Goal: Task Accomplishment & Management: Manage account settings

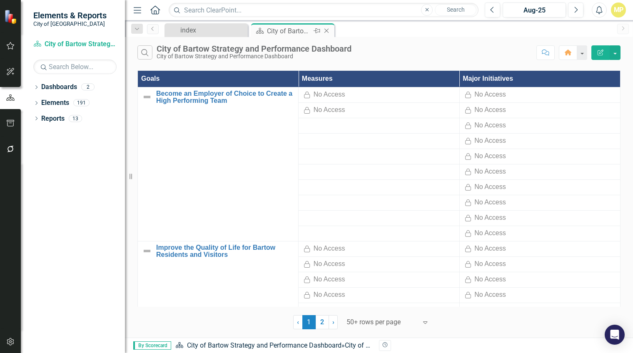
click at [290, 33] on div "City of Bartow Strategy and Performance Dashboard" at bounding box center [289, 31] width 45 height 10
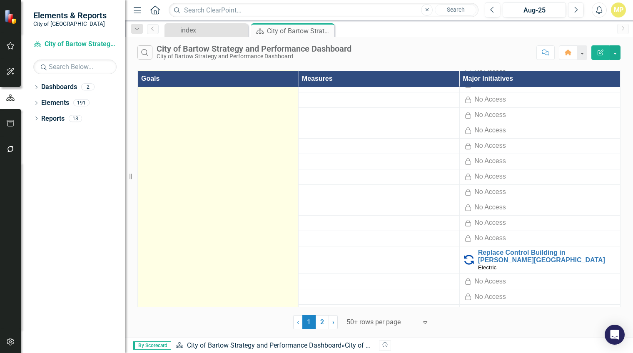
scroll to position [1540, 0]
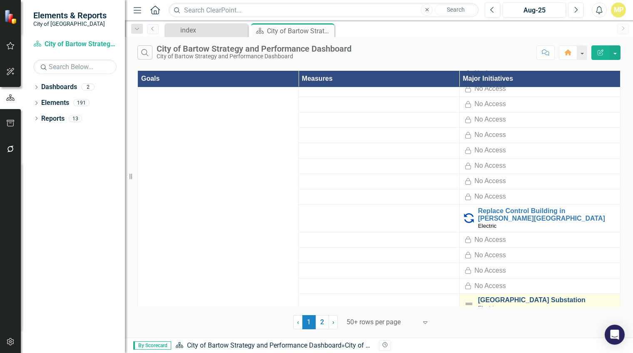
click at [491, 296] on link "[GEOGRAPHIC_DATA] Substation" at bounding box center [547, 299] width 138 height 7
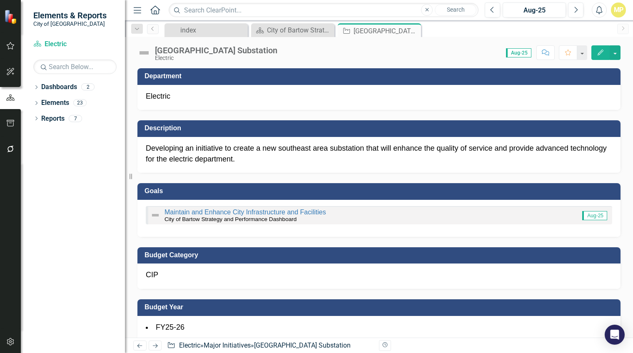
click at [148, 152] on p "Developing an initiative to create a new southeast area substation that will en…" at bounding box center [379, 153] width 466 height 21
click at [147, 149] on p "Developing an initiative to create a new southeast area substation that will en…" at bounding box center [379, 153] width 466 height 21
click at [599, 52] on icon "button" at bounding box center [600, 53] width 6 height 6
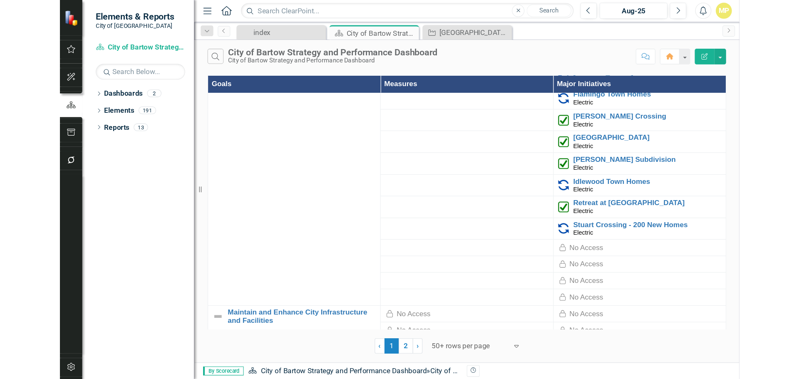
scroll to position [458, 0]
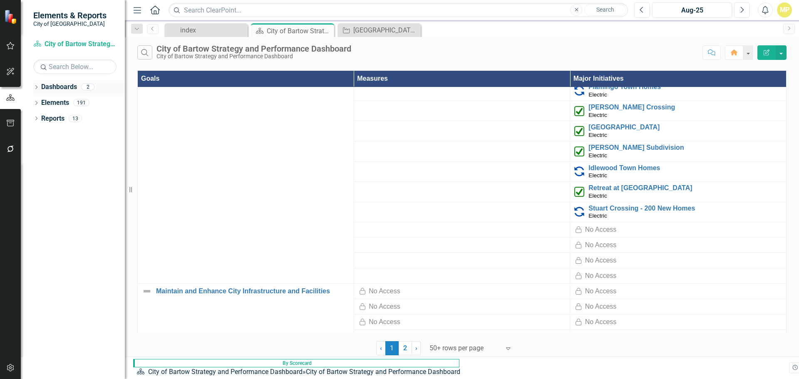
click at [45, 83] on link "Dashboards" at bounding box center [59, 87] width 36 height 10
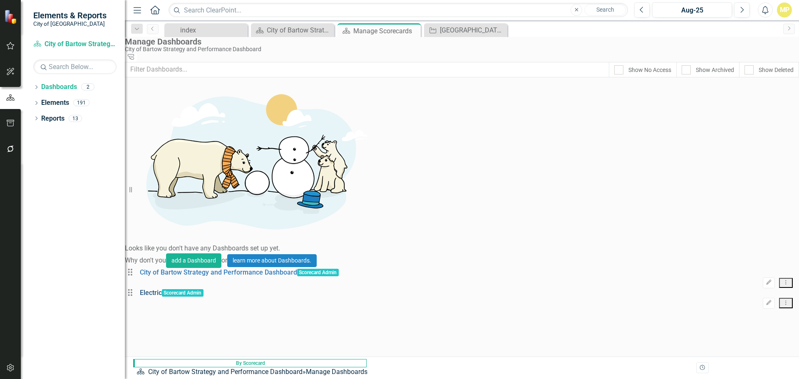
click at [162, 289] on link "Electric" at bounding box center [151, 293] width 22 height 8
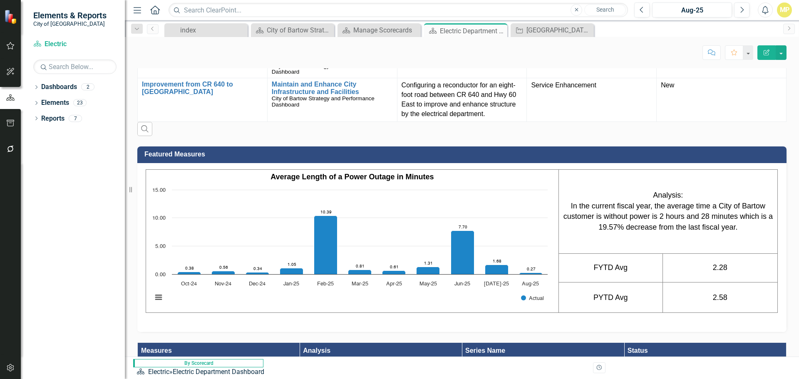
scroll to position [1166, 0]
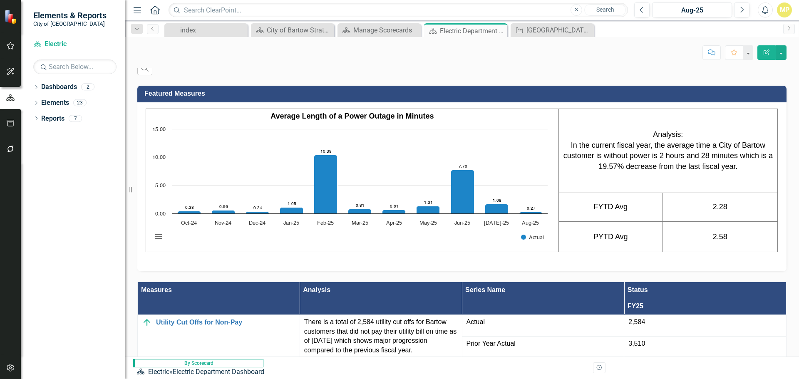
click at [632, 194] on td "2.28" at bounding box center [720, 207] width 115 height 29
click at [632, 193] on td "2.28" at bounding box center [720, 207] width 115 height 29
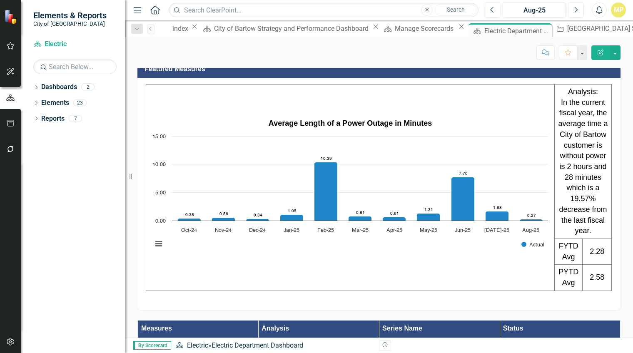
scroll to position [1393, 0]
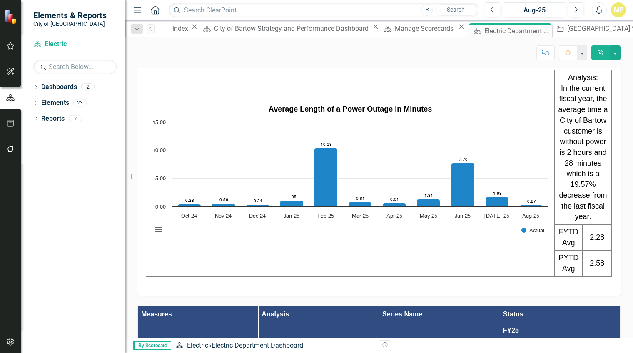
click at [208, 343] on link "Utility Cut Offs for Non-Pay" at bounding box center [205, 346] width 98 height 7
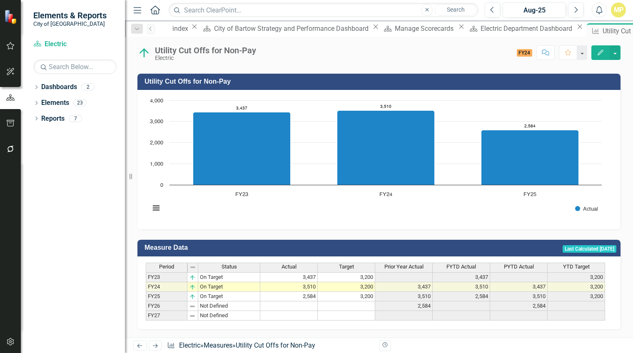
scroll to position [202, 0]
click at [159, 292] on td "FY25" at bounding box center [167, 297] width 42 height 10
click at [302, 292] on td "2,584" at bounding box center [288, 297] width 57 height 10
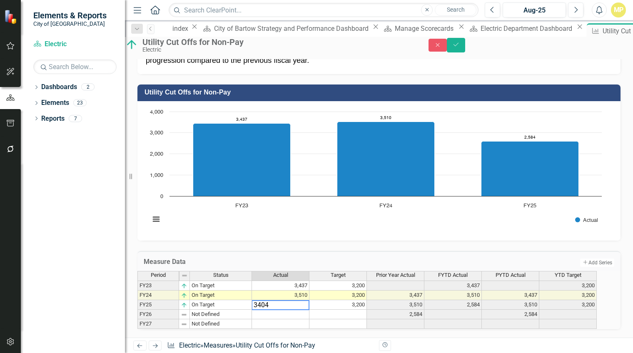
type textarea "3404"
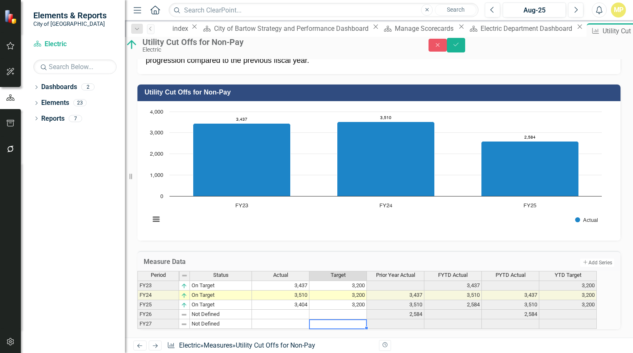
click at [336, 319] on td at bounding box center [337, 324] width 57 height 10
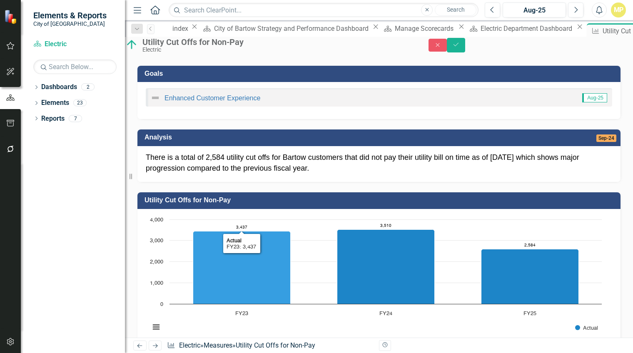
scroll to position [40, 0]
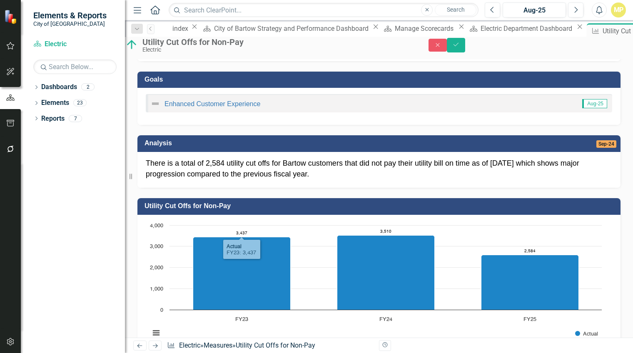
click at [224, 176] on p "There is a total of 2,584 utility cut offs for Bartow customers that did not pa…" at bounding box center [379, 168] width 466 height 21
click at [206, 172] on p "There is a total of 2,584 utility cut offs for Bartow customers that did not pa…" at bounding box center [379, 168] width 466 height 21
click at [296, 179] on p "There is a total of 2,584 utility cut offs for Bartow customers that did not pa…" at bounding box center [379, 168] width 466 height 21
click at [194, 170] on p "There is a total of 2,584 utility cut offs for Bartow customers that did not pa…" at bounding box center [379, 168] width 466 height 21
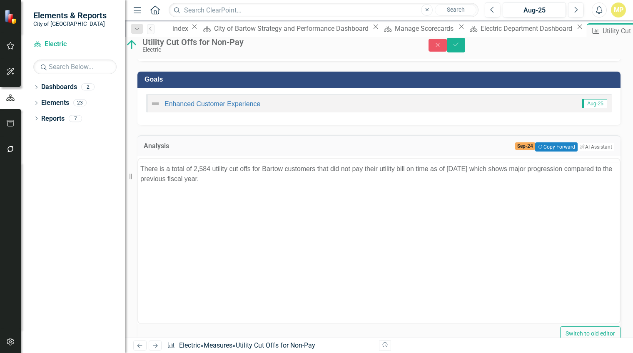
scroll to position [0, 0]
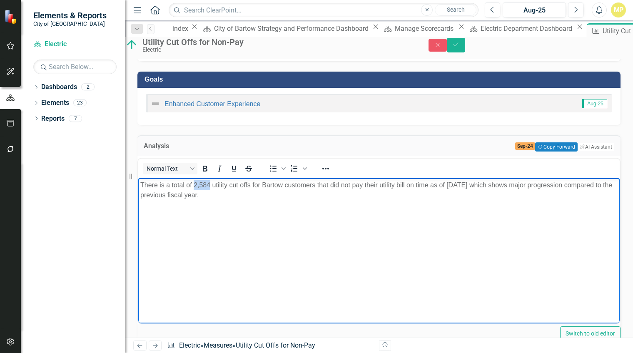
drag, startPoint x: 193, startPoint y: 183, endPoint x: 209, endPoint y: 186, distance: 16.2
click at [209, 186] on p "There is a total of 2,584 utility cut offs for Bartow customers that did not pa…" at bounding box center [378, 190] width 477 height 20
drag, startPoint x: 445, startPoint y: 183, endPoint x: 456, endPoint y: 184, distance: 11.2
click at [456, 184] on p "There is a total of 3404 utility cut offs for Bartow customers that did not pay…" at bounding box center [378, 190] width 477 height 20
drag, startPoint x: 517, startPoint y: 184, endPoint x: 572, endPoint y: 185, distance: 54.6
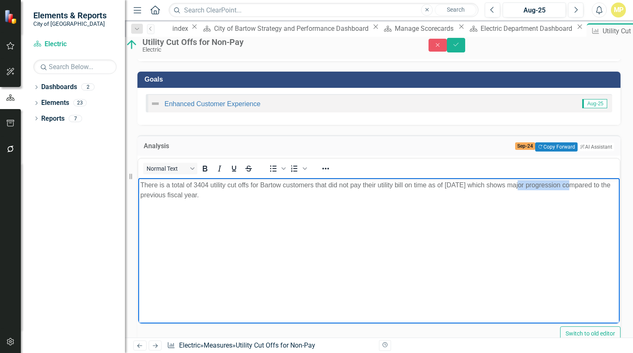
click at [572, 185] on p "There is a total of 3404 utility cut offs for Bartow customers that did not pay…" at bounding box center [378, 190] width 477 height 20
drag, startPoint x: 568, startPoint y: 186, endPoint x: 556, endPoint y: 187, distance: 11.3
click at [567, 186] on p "There is a total of 3404 utility cut offs for Bartow customers that did not pay…" at bounding box center [378, 190] width 477 height 20
click at [495, 184] on p "There is a total of 3404 utility cut offs for Bartow customers that did not pay…" at bounding box center [378, 190] width 477 height 20
drag, startPoint x: 444, startPoint y: 185, endPoint x: 477, endPoint y: 183, distance: 32.5
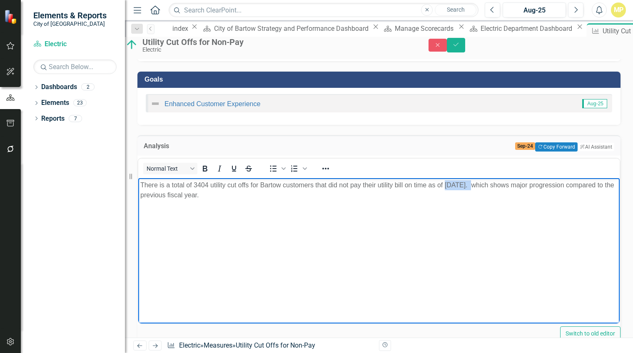
click at [477, 183] on p "There is a total of 3404 utility cut offs for Bartow customers that did not pay…" at bounding box center [378, 190] width 477 height 20
drag, startPoint x: 488, startPoint y: 183, endPoint x: 479, endPoint y: 198, distance: 17.5
click at [479, 198] on p "There is a total of 3404 utility cut offs for Bartow customers that did not pay…" at bounding box center [378, 190] width 477 height 20
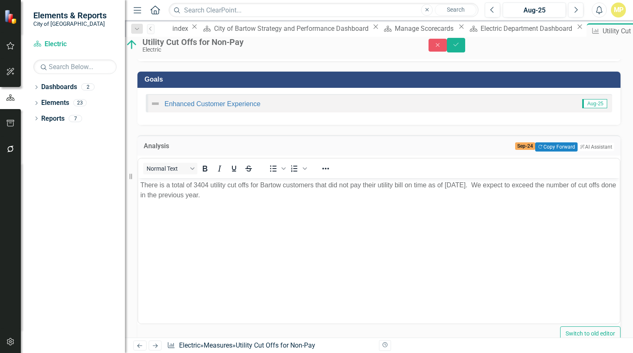
click at [380, 167] on div "<p>There is a total of 2,584 utility cut offs for Bartow customers that did not…" at bounding box center [378, 248] width 483 height 185
click at [465, 45] on button "Save" at bounding box center [456, 45] width 18 height 15
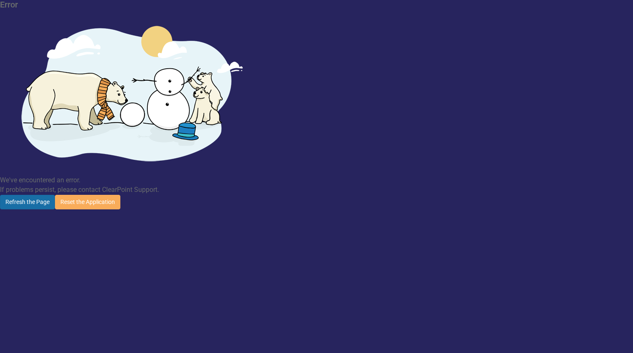
click at [55, 195] on button "Refresh the Page" at bounding box center [27, 202] width 55 height 15
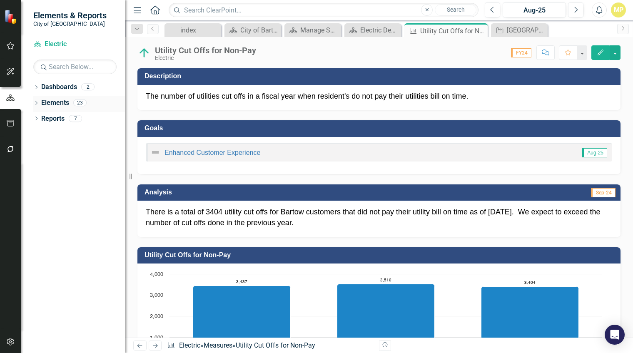
click at [54, 102] on link "Elements" at bounding box center [55, 103] width 28 height 10
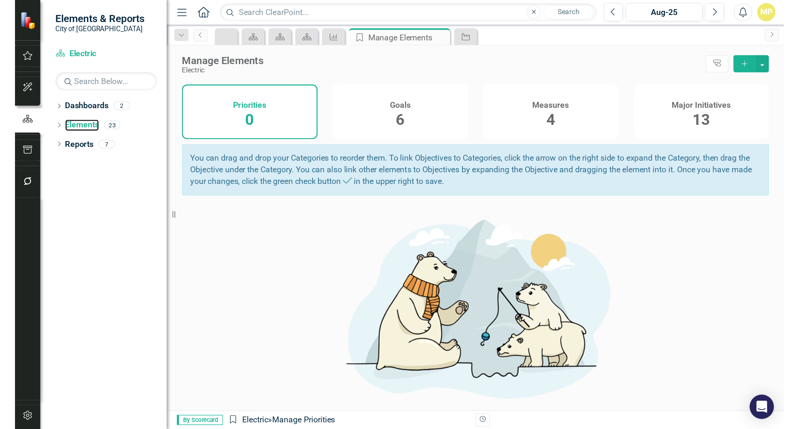
scroll to position [51, 0]
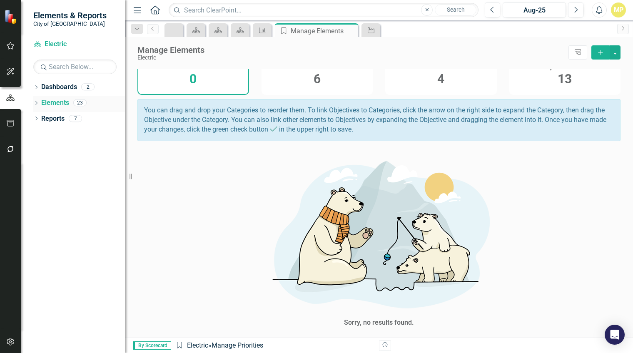
click at [38, 101] on div "Dropdown" at bounding box center [36, 103] width 6 height 7
click at [51, 44] on link "Dashboard Electric" at bounding box center [74, 45] width 83 height 10
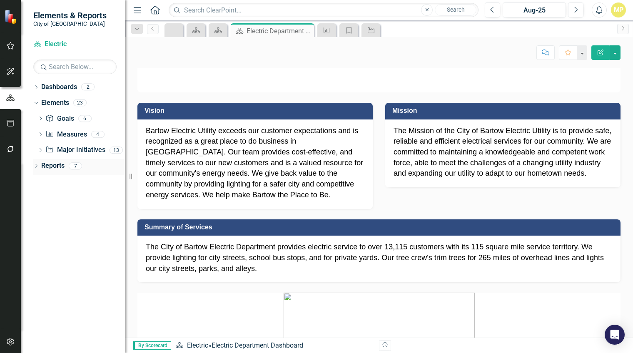
click at [35, 164] on div "Dropdown" at bounding box center [36, 167] width 6 height 7
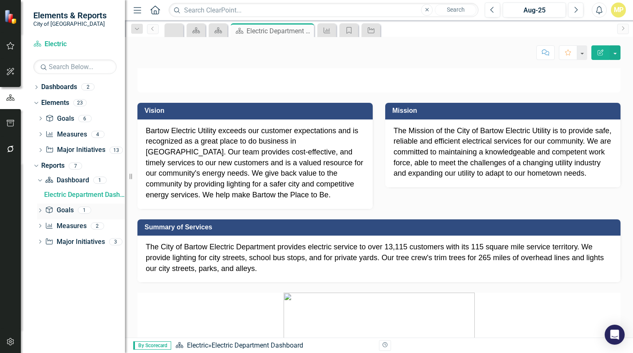
click at [66, 210] on link "Goal Goals" at bounding box center [59, 211] width 28 height 10
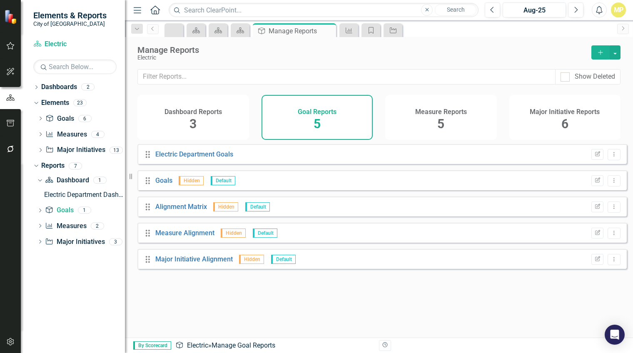
click at [246, 310] on div "Drag Electric Department Goals Edit Report Dropdown Menu Drag Goals Hidden Defa…" at bounding box center [379, 237] width 508 height 187
click at [67, 226] on link "Measure Measures" at bounding box center [65, 227] width 41 height 10
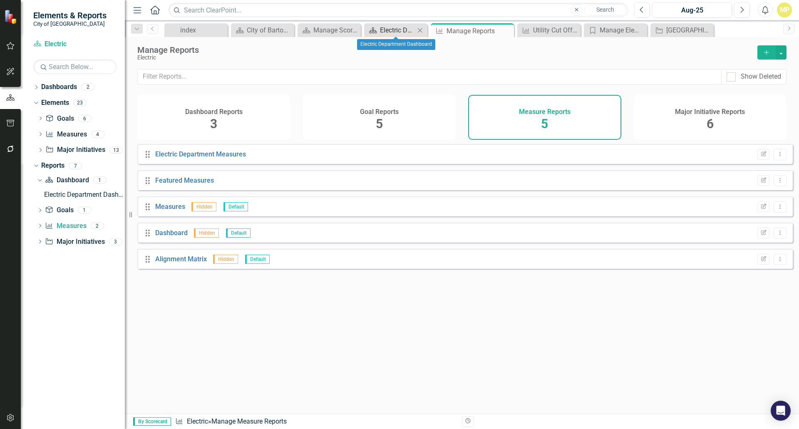
click at [404, 27] on div "Electric Department Dashboard" at bounding box center [397, 30] width 35 height 10
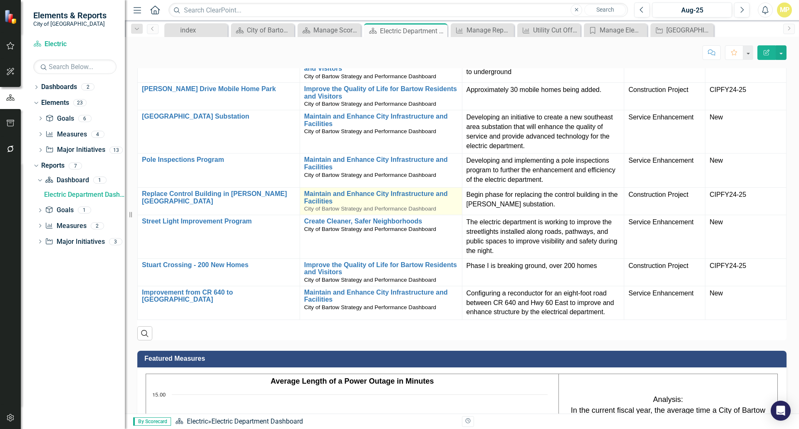
scroll to position [874, 0]
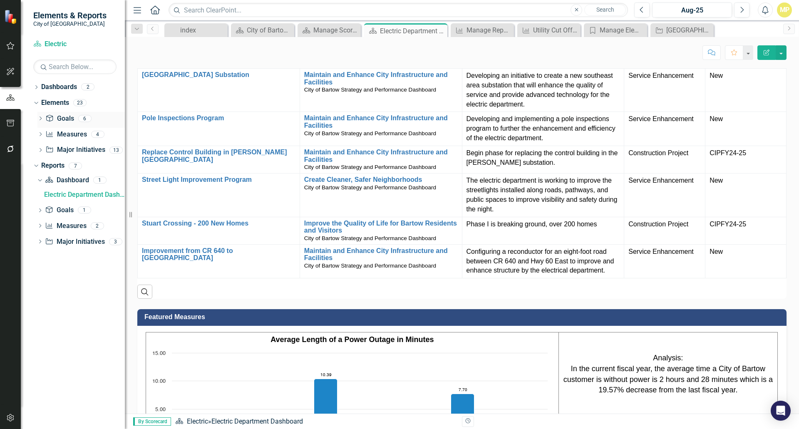
click at [62, 118] on link "Goal Goals" at bounding box center [59, 119] width 28 height 10
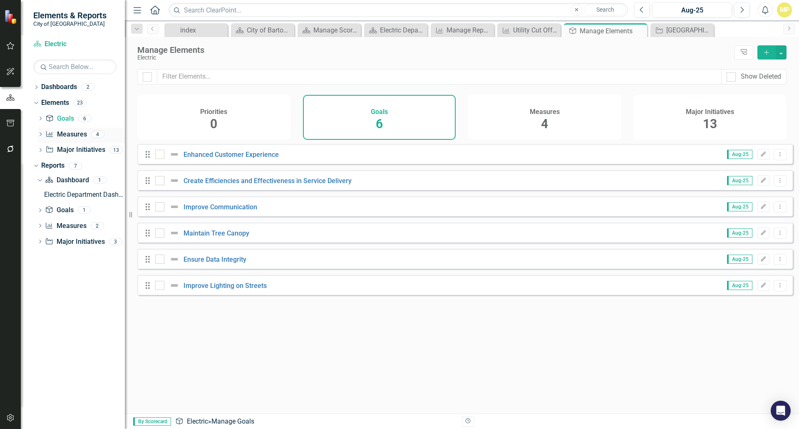
click at [70, 136] on link "Measure Measures" at bounding box center [65, 135] width 41 height 10
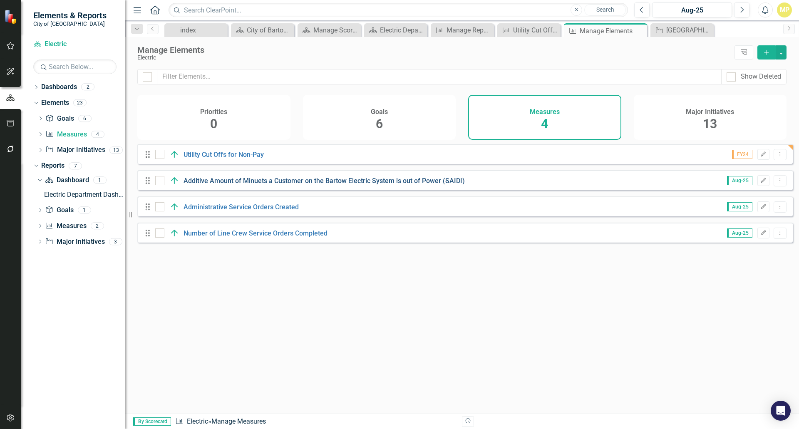
click at [269, 185] on link "Additive Amount of Minuets a Customer on the Bartow Electric System is out of P…" at bounding box center [324, 181] width 281 height 8
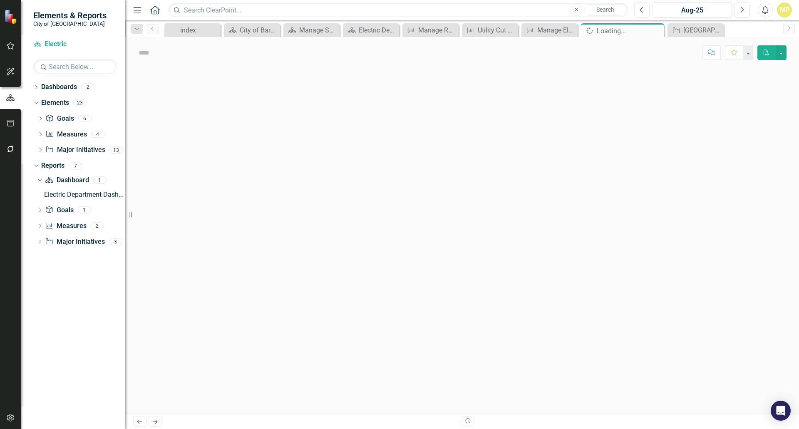
click at [269, 186] on div at bounding box center [462, 241] width 675 height 346
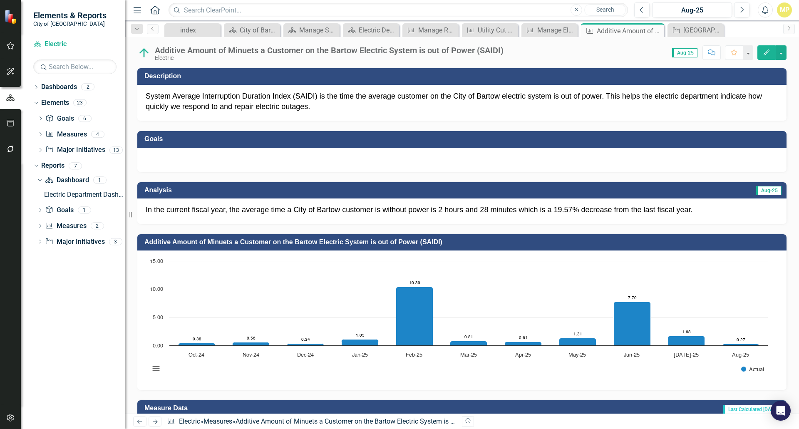
click at [428, 108] on div "System Average Interruption Duration Index (SAIDI) is the time the average cust…" at bounding box center [462, 103] width 650 height 36
click at [331, 97] on span "System Average Interruption Duration Index (SAIDI) is the time the average cust…" at bounding box center [454, 101] width 617 height 19
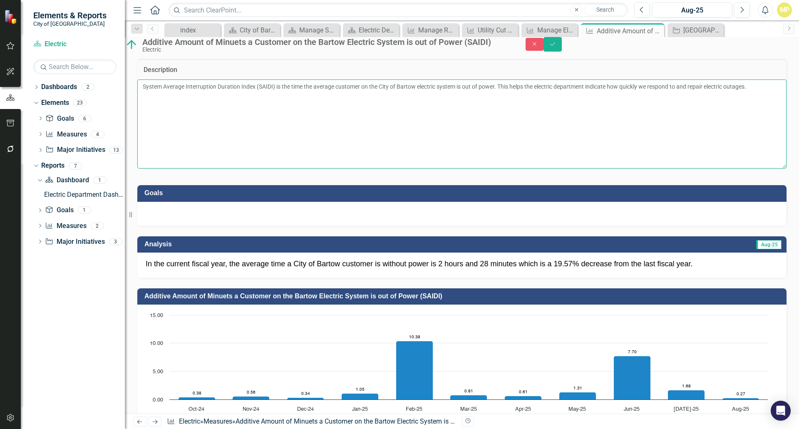
click at [555, 103] on textarea "System Average Interruption Duration Index (SAIDI) is the time the average cust…" at bounding box center [462, 124] width 650 height 89
click at [592, 103] on textarea "System Average Interruption Duration Index (SAIDI) is the time the average cust…" at bounding box center [462, 124] width 650 height 89
click at [351, 112] on textarea "System Average Interruption Duration Index (SAIDI) is the time the average cust…" at bounding box center [462, 124] width 650 height 89
click at [436, 112] on textarea "System Average Interruption Duration Index (SAIDI) is the time the average cust…" at bounding box center [462, 124] width 650 height 89
click at [268, 131] on textarea "System Average Interruption Duration Index (SAIDI) is the time the average cust…" at bounding box center [462, 124] width 650 height 89
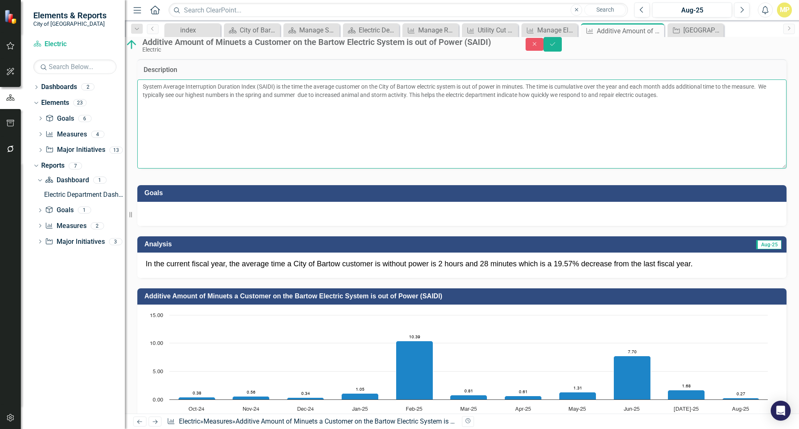
drag, startPoint x: 580, startPoint y: 111, endPoint x: 594, endPoint y: 111, distance: 14.2
click at [594, 111] on textarea "System Average Interruption Duration Index (SAIDI) is the time the average cust…" at bounding box center [462, 124] width 650 height 89
click at [268, 123] on textarea "System Average Interruption Duration Index (SAIDI) is the time the average cust…" at bounding box center [462, 124] width 650 height 89
type textarea "System Average Interruption Duration Index (SAIDI) is the time the average cust…"
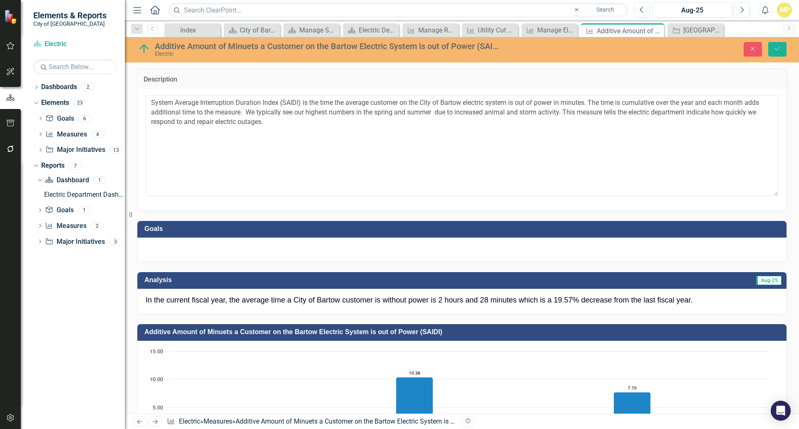
click at [187, 244] on div at bounding box center [462, 250] width 650 height 24
click at [159, 246] on div at bounding box center [462, 250] width 650 height 24
click at [778, 49] on icon "Save" at bounding box center [777, 49] width 7 height 6
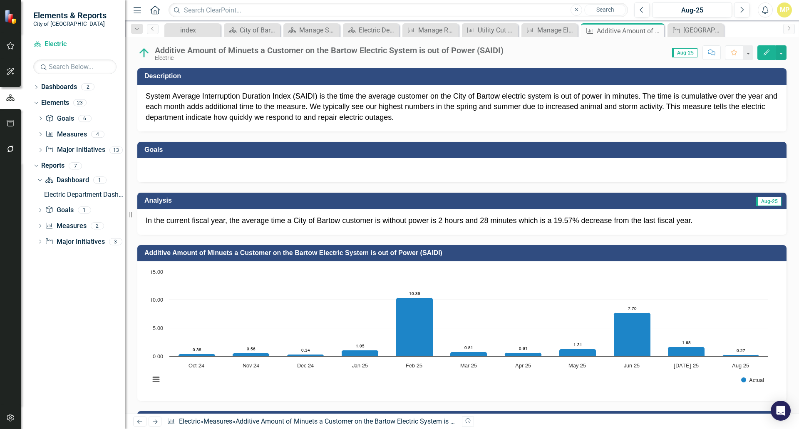
click at [192, 172] on div at bounding box center [462, 170] width 650 height 24
click at [167, 172] on div at bounding box center [462, 170] width 650 height 24
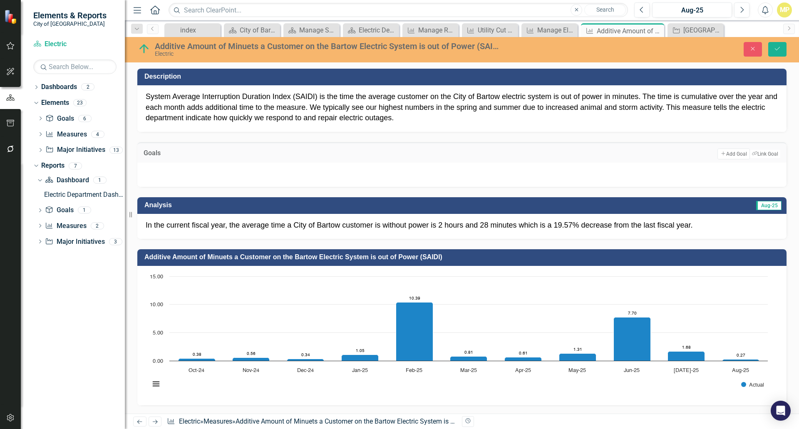
click at [182, 169] on div at bounding box center [462, 175] width 650 height 24
click at [724, 154] on button "Add Add Goal" at bounding box center [734, 154] width 32 height 11
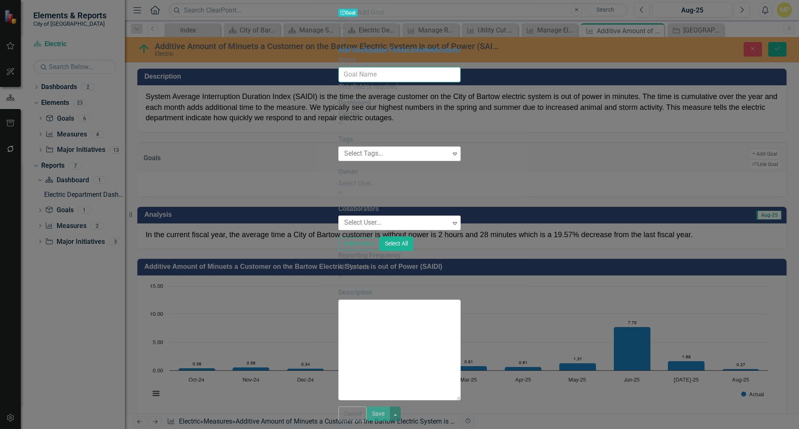
click at [339, 67] on input "Name" at bounding box center [400, 74] width 122 height 15
click at [347, 37] on icon "Close" at bounding box center [343, 40] width 8 height 7
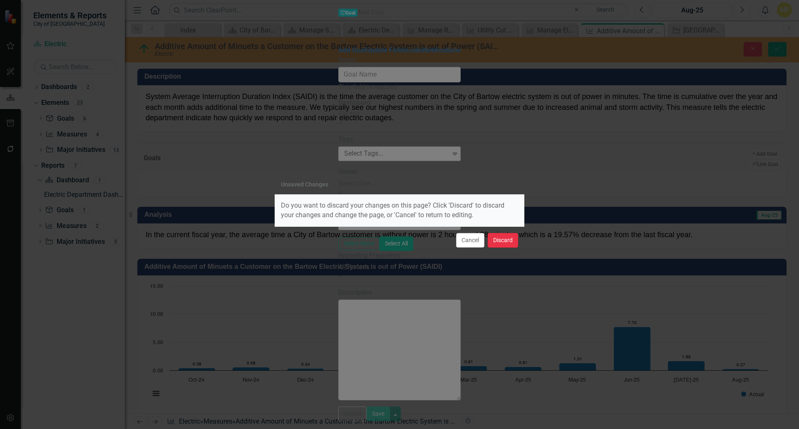
click at [495, 240] on button "Discard" at bounding box center [503, 240] width 30 height 15
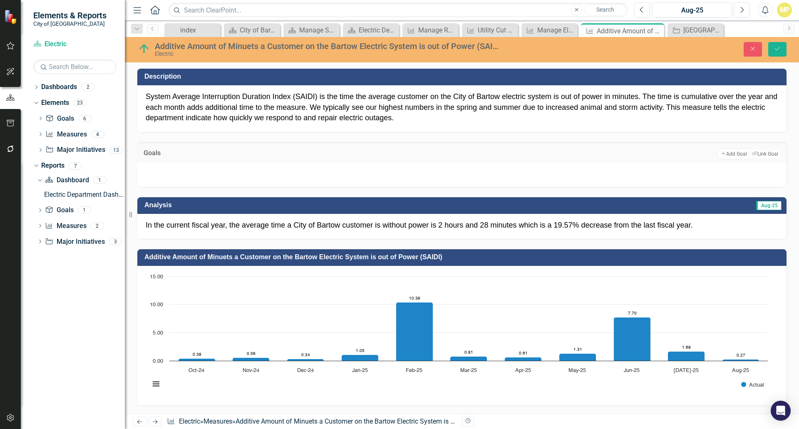
click at [220, 229] on p "In the current fiscal year, the average time a City of Bartow customer is witho…" at bounding box center [462, 225] width 633 height 11
click at [485, 224] on p "In the current fiscal year, the average time a City of Bartow customer is witho…" at bounding box center [462, 225] width 633 height 11
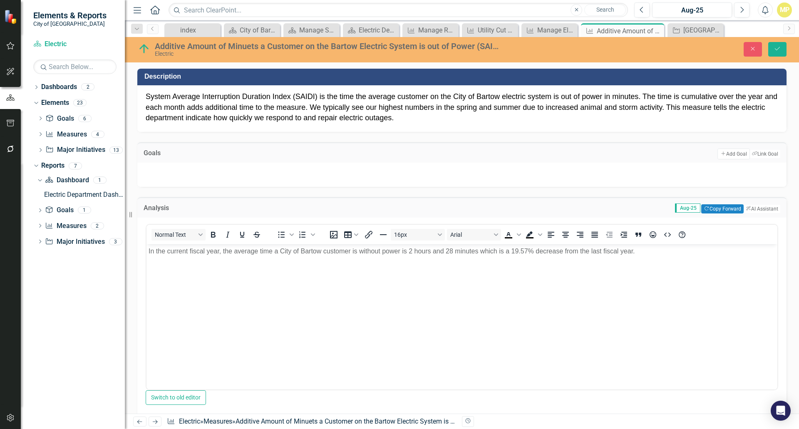
click at [170, 165] on div at bounding box center [462, 175] width 650 height 24
click at [201, 166] on div at bounding box center [462, 175] width 650 height 24
click at [167, 166] on div at bounding box center [462, 175] width 650 height 24
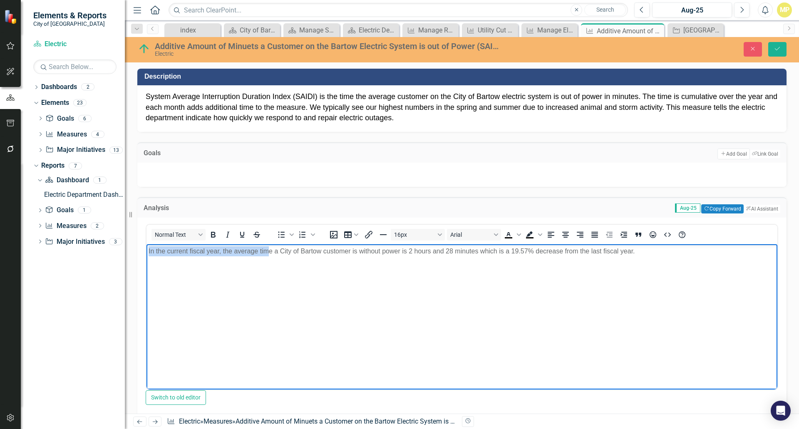
drag, startPoint x: 149, startPoint y: 249, endPoint x: 270, endPoint y: 251, distance: 120.3
click at [270, 251] on p "In the current fiscal year, the average time a City of Bartow customer is witho…" at bounding box center [462, 251] width 627 height 10
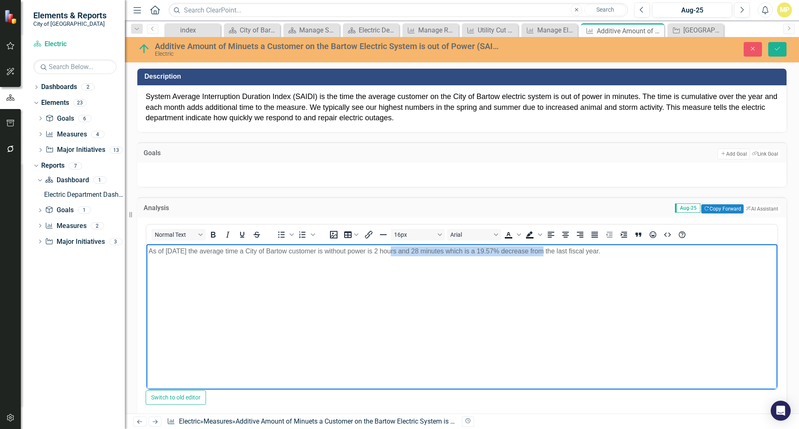
drag, startPoint x: 391, startPoint y: 249, endPoint x: 545, endPoint y: 254, distance: 154.5
click at [545, 254] on p "As of August 2025 the average time a City of Bartow customer is without power i…" at bounding box center [462, 251] width 627 height 10
click at [451, 261] on body "As of August 2025 the average time a City of Bartow customer is without power i…" at bounding box center [462, 306] width 631 height 125
drag, startPoint x: 438, startPoint y: 250, endPoint x: 560, endPoint y: 242, distance: 122.3
click at [560, 244] on html "As of August 2025 the average time a City of Bartow customer is without power i…" at bounding box center [462, 306] width 631 height 125
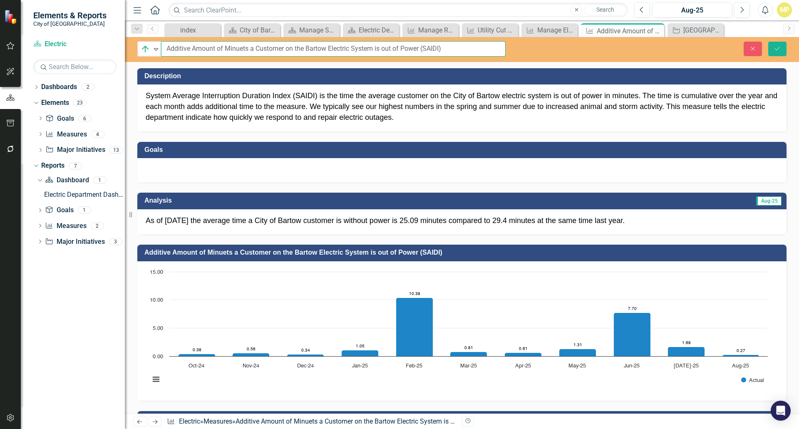
drag, startPoint x: 165, startPoint y: 48, endPoint x: 254, endPoint y: 45, distance: 88.3
click at [254, 45] on input "Additive Amount of Minuets a Customer on the Bartow Electric System is out of P…" at bounding box center [333, 48] width 345 height 15
drag, startPoint x: 460, startPoint y: 48, endPoint x: 465, endPoint y: 61, distance: 14.0
click at [460, 48] on input "The number of minutes the average customer on the Bartow Electric System is out…" at bounding box center [333, 48] width 345 height 15
type input "The number of minutes the average customer on the Bartow Electric System is out…"
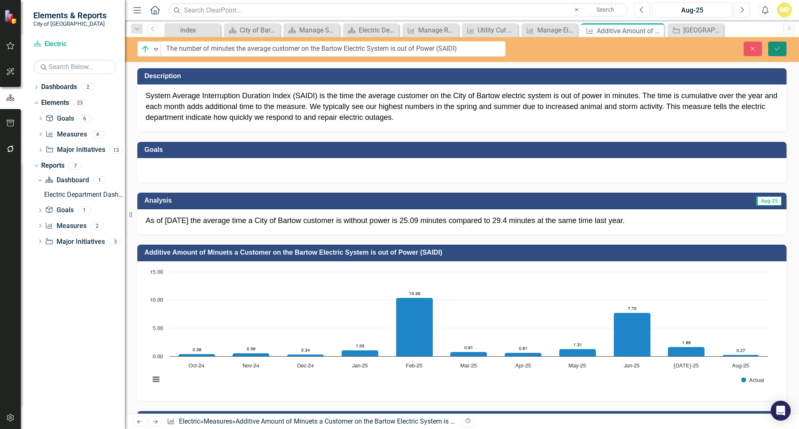
click at [778, 48] on icon "Save" at bounding box center [777, 49] width 7 height 6
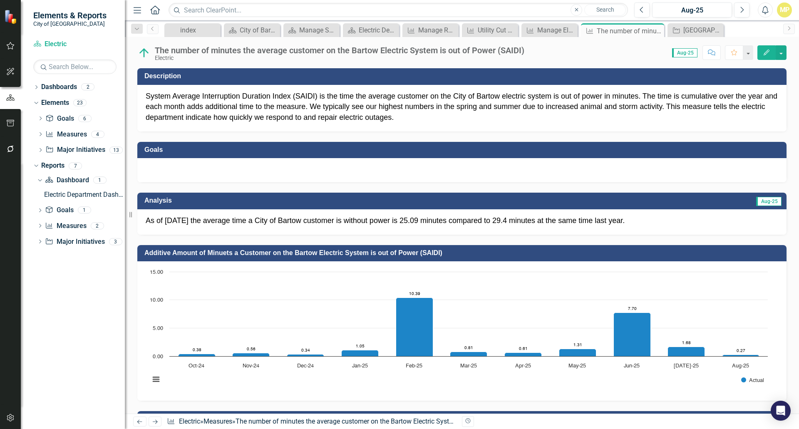
click at [155, 49] on div "The number of minutes the average customer on the Bartow Electric System is out…" at bounding box center [340, 50] width 370 height 9
click at [493, 50] on div "The number of minutes the average customer on the Bartow Electric System is out…" at bounding box center [340, 50] width 370 height 9
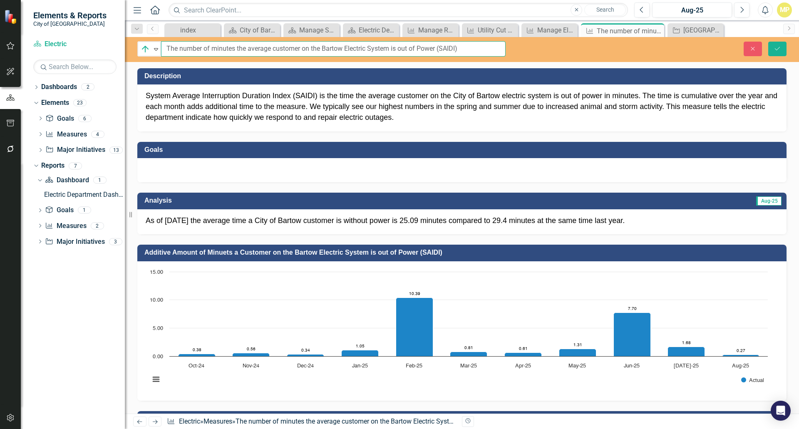
click at [166, 47] on input "The number of minutes the average customer on the Bartow Electric System is out…" at bounding box center [333, 48] width 345 height 15
drag, startPoint x: 461, startPoint y: 48, endPoint x: 483, endPoint y: 47, distance: 22.1
click at [483, 47] on input "SAIDI - The number of minutes the average customer on the Bartow Electric Syste…" at bounding box center [333, 48] width 345 height 15
type input "SAIDI - The number of minutes the average customer on the Bartow Electric Syste…"
click at [550, 174] on div at bounding box center [462, 170] width 650 height 24
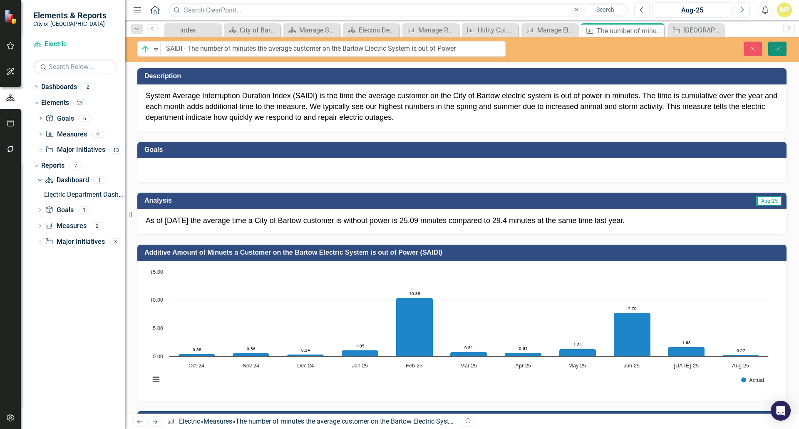
click at [774, 47] on icon "Save" at bounding box center [777, 49] width 7 height 6
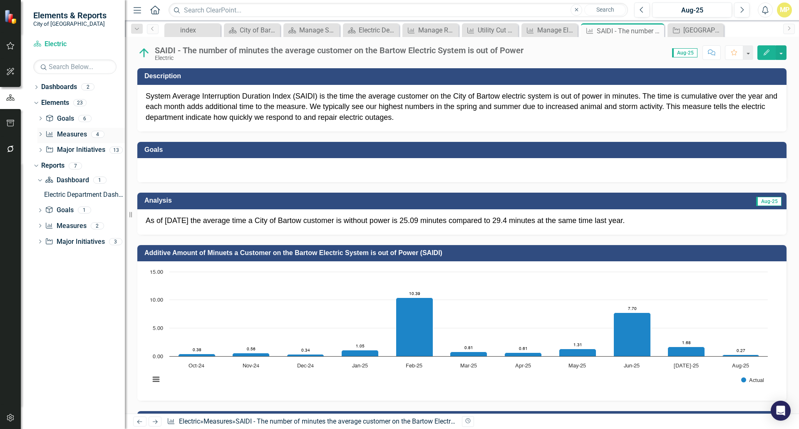
click at [76, 134] on link "Measure Measures" at bounding box center [65, 135] width 41 height 10
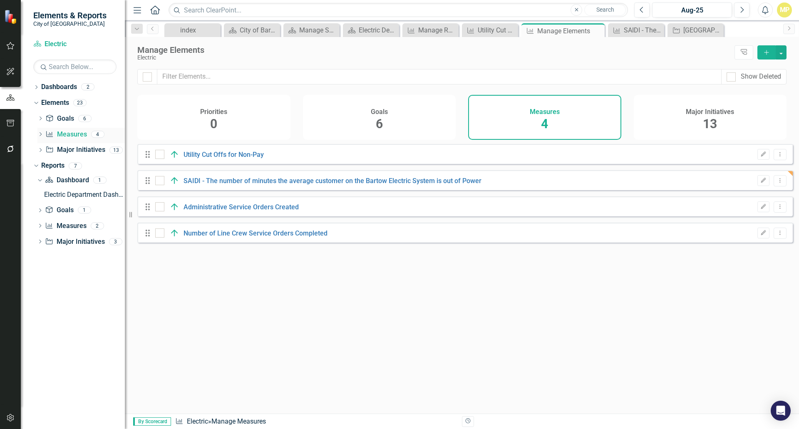
checkbox input "false"
click at [229, 211] on link "Administrative Service Orders Created" at bounding box center [241, 207] width 115 height 8
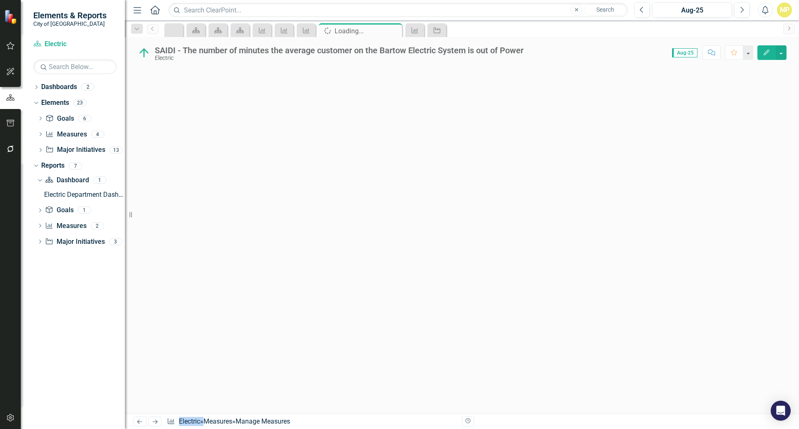
click at [229, 214] on div at bounding box center [462, 241] width 675 height 346
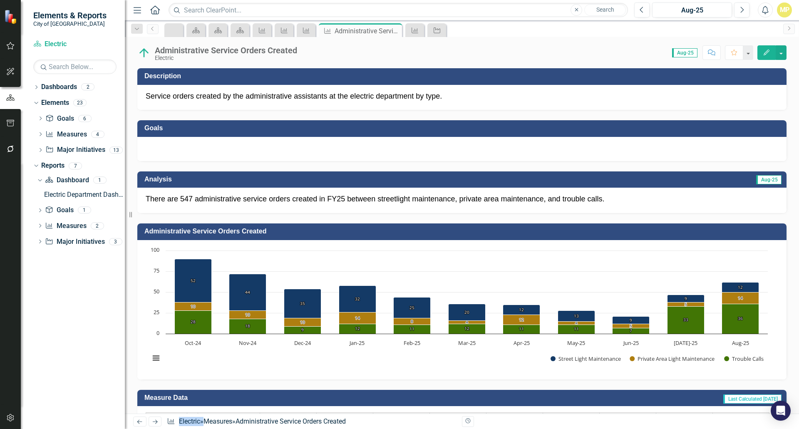
click at [177, 102] on div "Service orders created by the administrative assistants at the electric departm…" at bounding box center [462, 97] width 650 height 25
click at [200, 51] on div "Administrative Service Orders Created" at bounding box center [226, 50] width 142 height 9
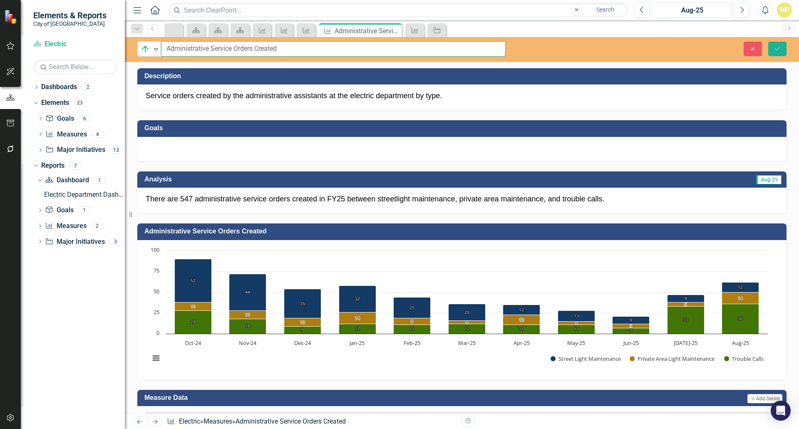
drag, startPoint x: 165, startPoint y: 49, endPoint x: 210, endPoint y: 51, distance: 45.4
click at [210, 51] on input "Administrative Service Orders Created" at bounding box center [333, 48] width 345 height 15
drag, startPoint x: 285, startPoint y: 48, endPoint x: 312, endPoint y: 47, distance: 27.1
click at [312, 47] on input "Repair and Maintenance Service Orders Created" at bounding box center [333, 48] width 345 height 15
type input "Repair and Maintenance Service Orders Comp"
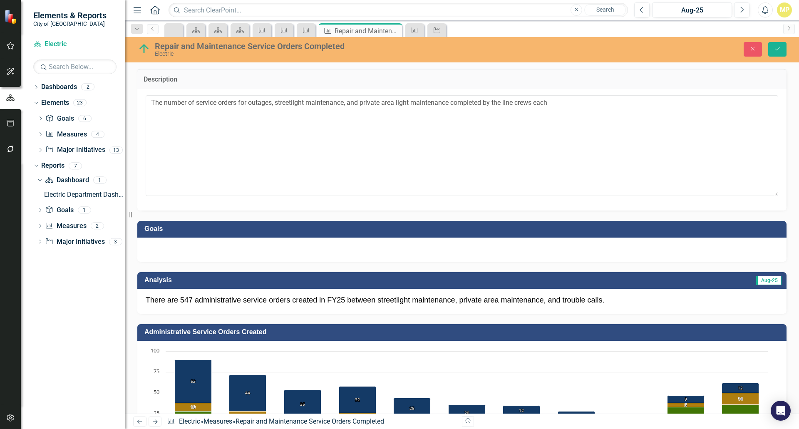
type textarea "The number of service orders for outages, streetlight maintenance, and private …"
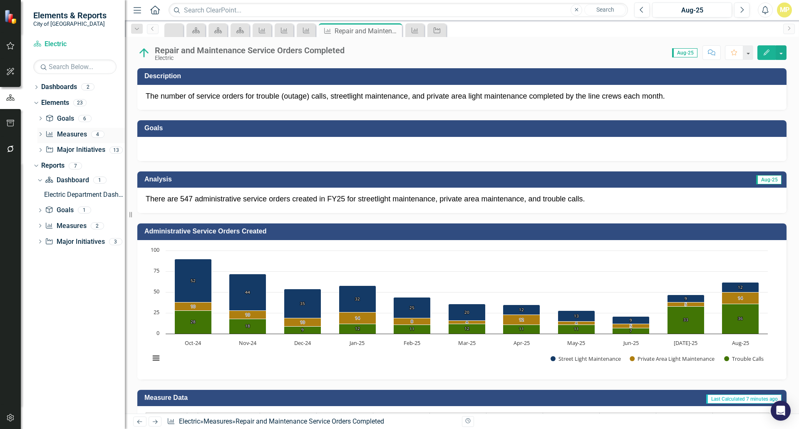
click at [70, 132] on link "Measure Measures" at bounding box center [65, 135] width 41 height 10
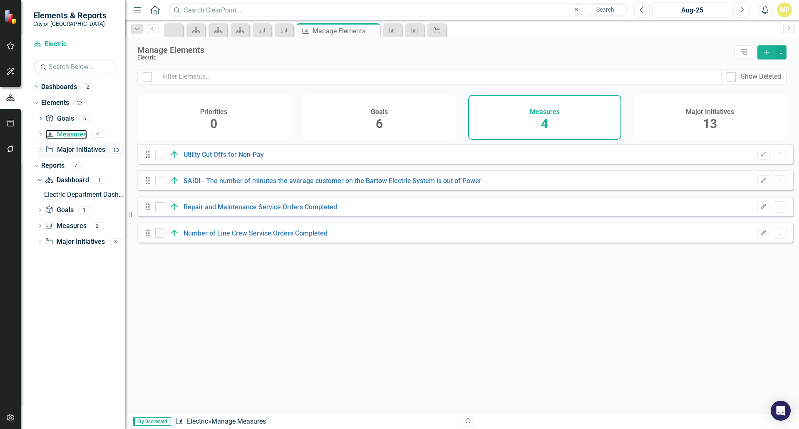
checkbox input "false"
click at [208, 237] on link "Number of Line Crew Service Orders Completed" at bounding box center [256, 233] width 144 height 8
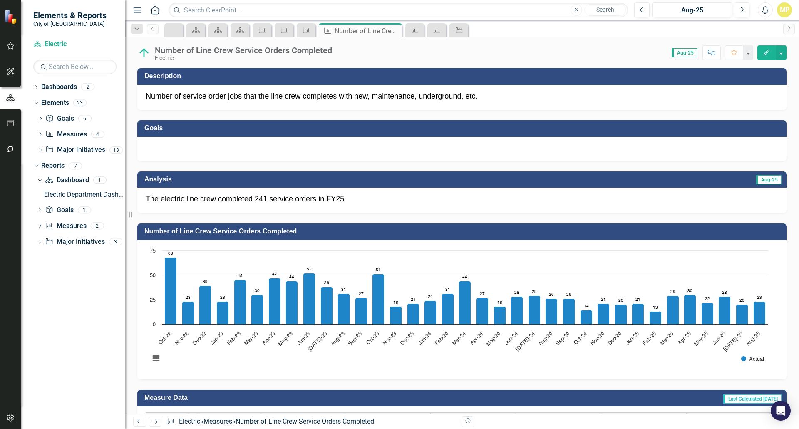
click at [251, 53] on div "Number of Line Crew Service Orders Completed" at bounding box center [243, 50] width 177 height 9
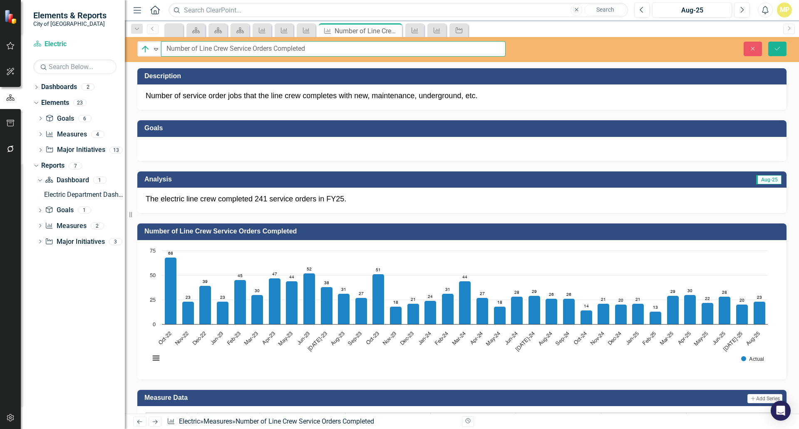
drag, startPoint x: 231, startPoint y: 48, endPoint x: 252, endPoint y: 48, distance: 21.7
click at [252, 48] on input "Number of Line Crew Service Orders Completed" at bounding box center [333, 48] width 345 height 15
type input "Number of Line Crew Work Orders Completed"
click at [776, 47] on icon "Save" at bounding box center [777, 49] width 7 height 6
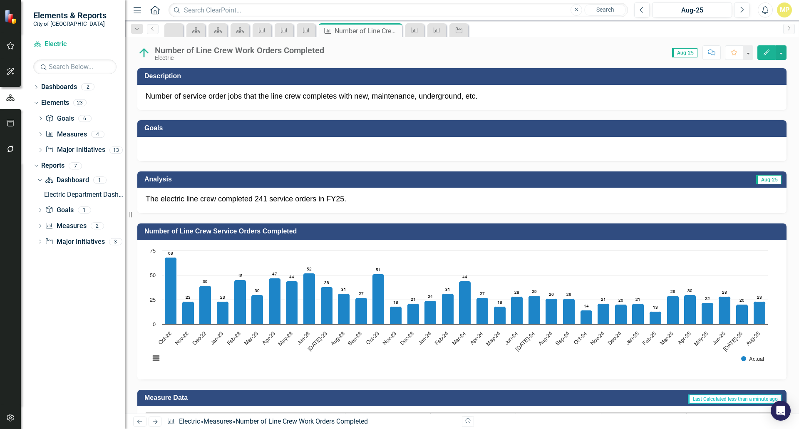
click at [227, 98] on span "Number of service order jobs that the line crew completes with new, maintenance…" at bounding box center [312, 96] width 332 height 8
click at [197, 98] on span "Number of service order jobs that the line crew completes with new, maintenance…" at bounding box center [312, 96] width 332 height 8
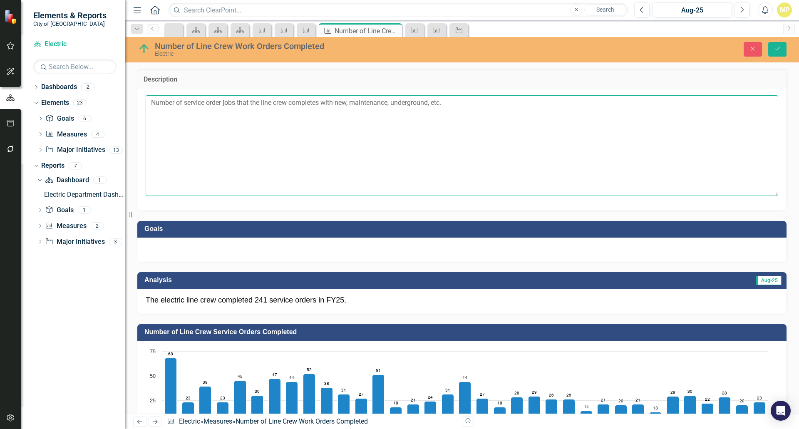
drag, startPoint x: 184, startPoint y: 102, endPoint x: 238, endPoint y: 105, distance: 53.4
click at [238, 105] on textarea "Number of service order jobs that the line crew completes with new, maintenance…" at bounding box center [462, 145] width 633 height 101
drag, startPoint x: 306, startPoint y: 105, endPoint x: 427, endPoint y: 105, distance: 120.7
click at [427, 105] on textarea "Number of work orders that the line crew completes with new, maintenance, under…" at bounding box center [462, 145] width 633 height 101
type textarea "Number of work orders that the line crew completes for new construction and mai…"
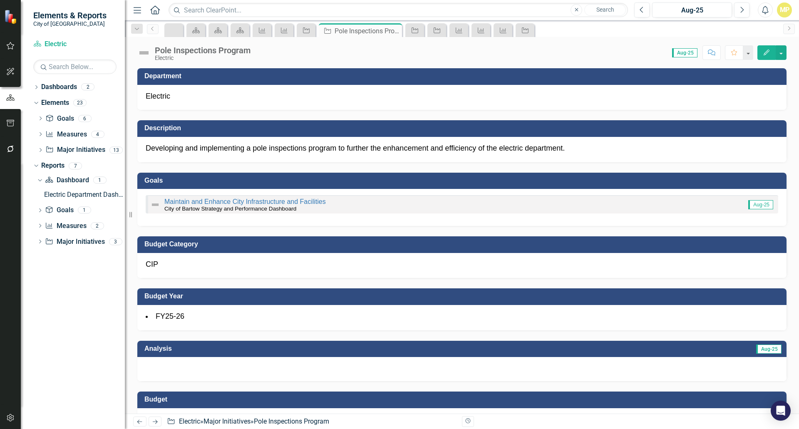
scroll to position [375, 0]
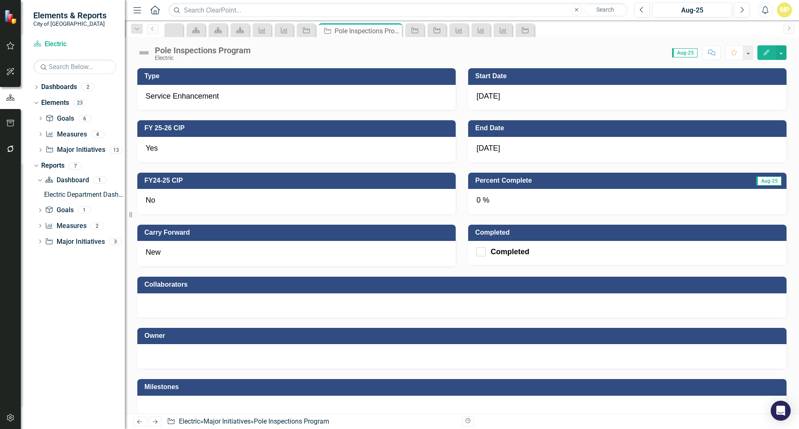
click at [161, 205] on div "No" at bounding box center [296, 201] width 319 height 25
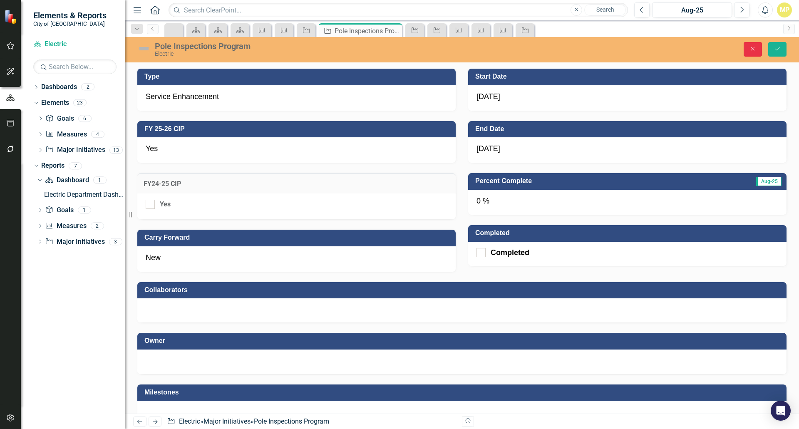
click at [754, 47] on icon "Close" at bounding box center [752, 49] width 7 height 6
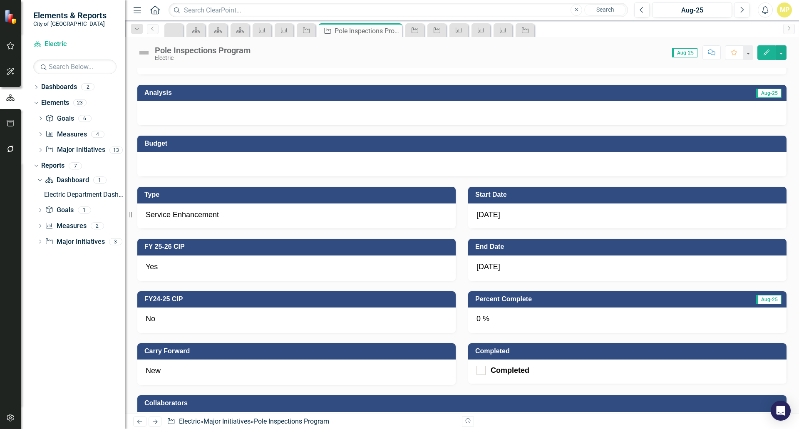
scroll to position [244, 0]
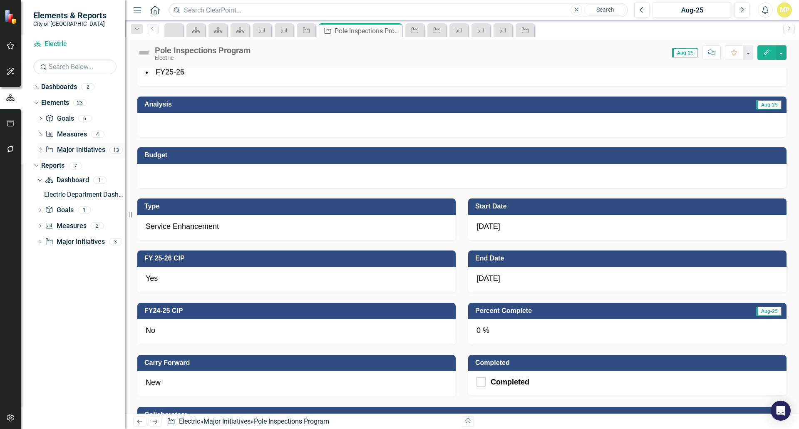
click at [73, 149] on link "Major Initiative Major Initiatives" at bounding box center [75, 150] width 60 height 10
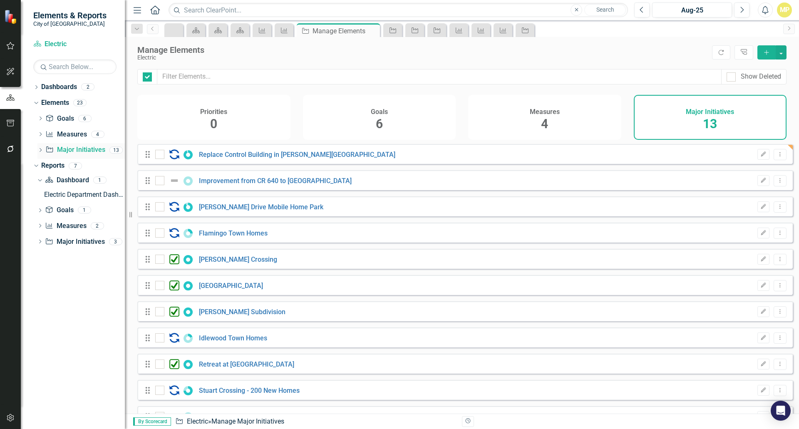
checkbox input "false"
click at [73, 149] on link "Major Initiative Major Initiatives" at bounding box center [75, 150] width 60 height 10
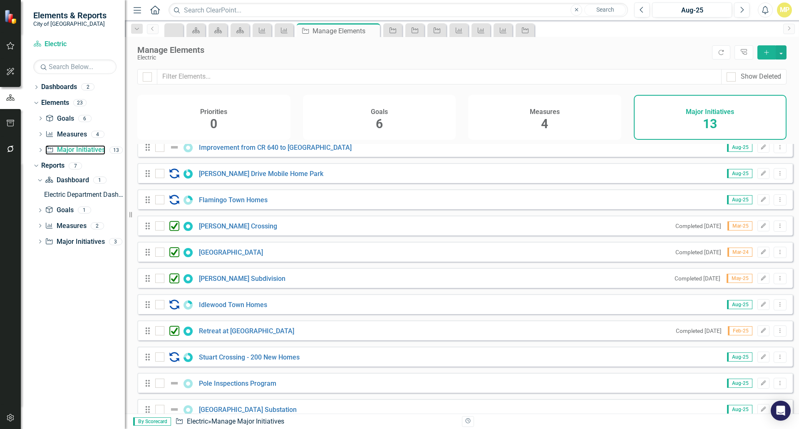
scroll to position [77, 0]
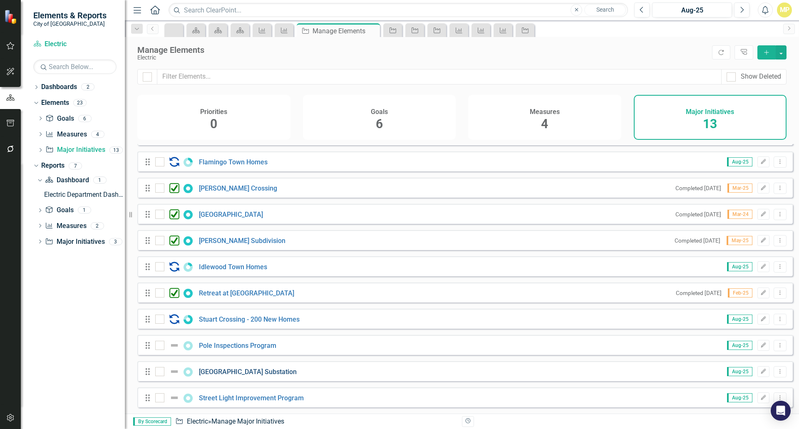
click at [267, 372] on link "[GEOGRAPHIC_DATA] Substation" at bounding box center [248, 372] width 98 height 8
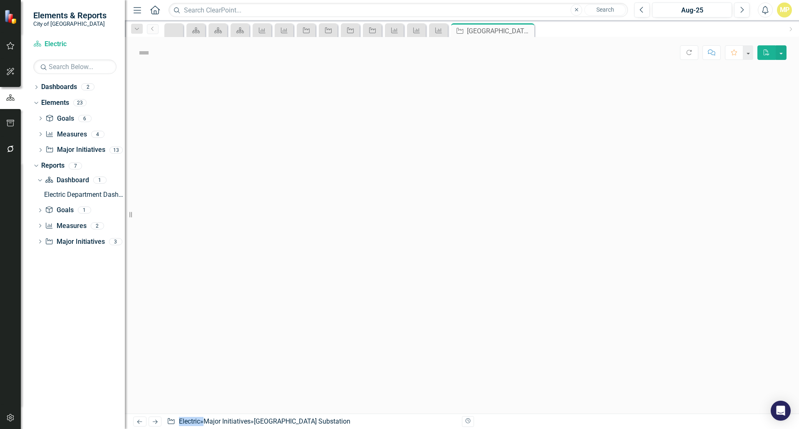
click at [267, 372] on div at bounding box center [462, 241] width 675 height 346
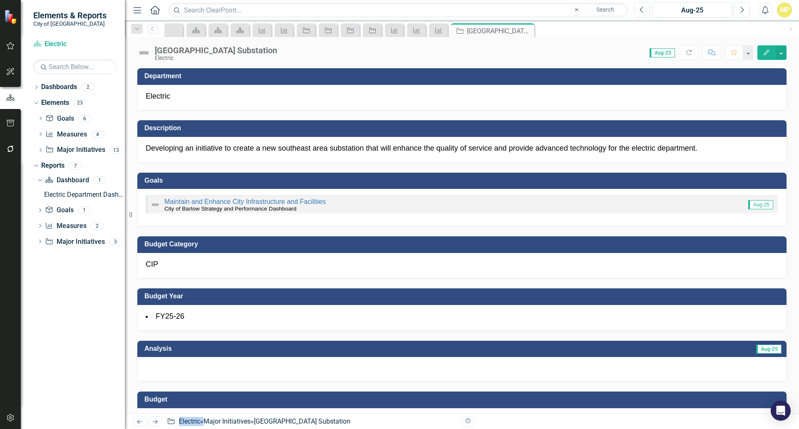
click at [694, 149] on p "Developing an initiative to create a new southeast area substation that will en…" at bounding box center [462, 148] width 633 height 11
click at [149, 148] on p "Developing an initiative to create a new southeast area substation that will en…" at bounding box center [462, 148] width 633 height 11
click at [412, 148] on p "Developing an initiative to create a new southeast area substation that will en…" at bounding box center [462, 148] width 633 height 11
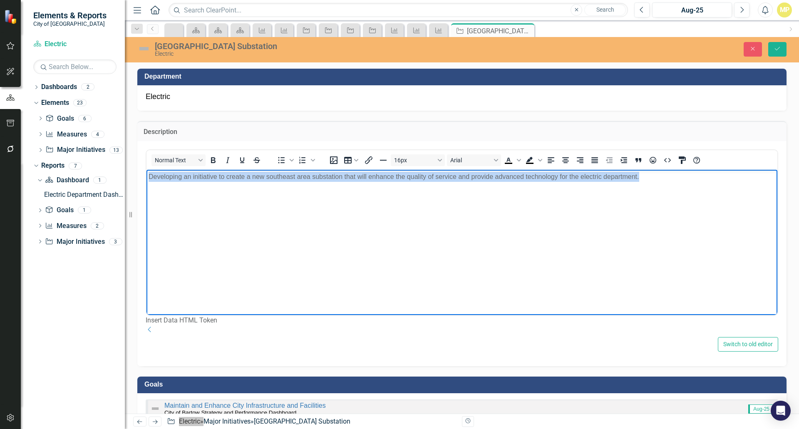
drag, startPoint x: 639, startPoint y: 177, endPoint x: 119, endPoint y: 193, distance: 520.3
click at [147, 193] on html "Developing an initiative to create a new southeast area substation that will en…" at bounding box center [462, 232] width 631 height 125
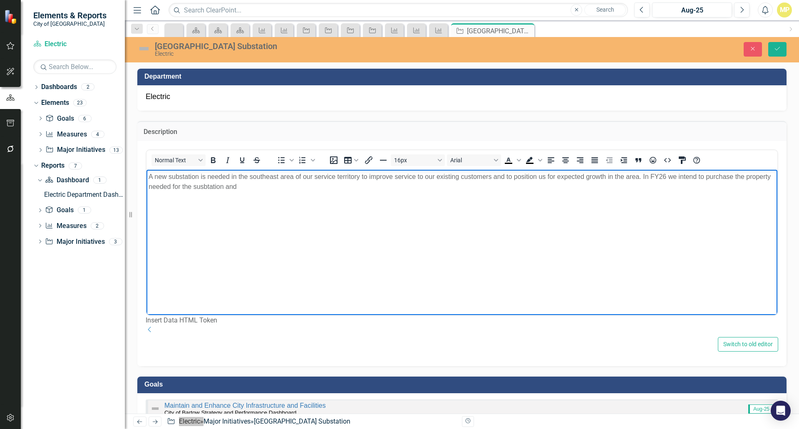
click at [233, 187] on p "A new substation is needed in the southeast area of our service territory to im…" at bounding box center [462, 182] width 627 height 20
click at [274, 185] on p "A new substation is needed in the southeast area of our service territory to im…" at bounding box center [462, 182] width 627 height 20
drag, startPoint x: 501, startPoint y: 186, endPoint x: 518, endPoint y: 186, distance: 17.1
click at [518, 186] on p "A new substation is needed in the southeast area of our service territory to im…" at bounding box center [462, 182] width 627 height 20
click at [574, 186] on p "A new substation is needed in the southeast area of our service territory to im…" at bounding box center [462, 182] width 627 height 20
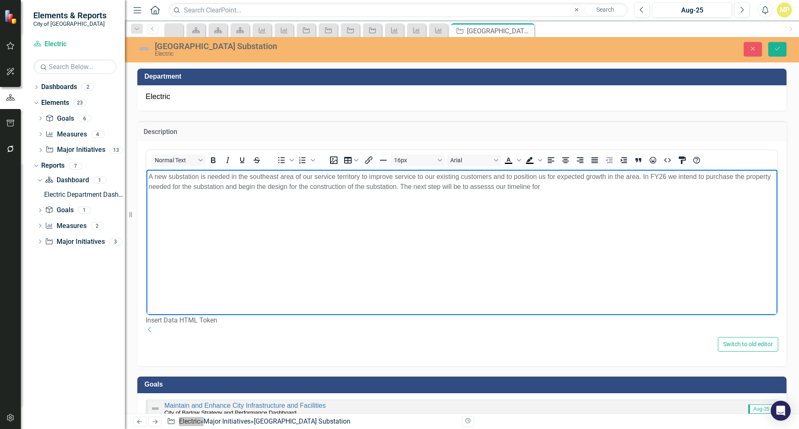
drag, startPoint x: 428, startPoint y: 186, endPoint x: 576, endPoint y: 184, distance: 148.2
click at [576, 184] on p "A new substation is needed in the southeast area of our service territory to im…" at bounding box center [462, 182] width 627 height 20
drag, startPoint x: 527, startPoint y: 198, endPoint x: 522, endPoint y: 197, distance: 4.9
click at [526, 198] on body "A new substation is needed in the southeast area of our service territory to im…" at bounding box center [462, 232] width 631 height 125
click at [511, 186] on p "A new substation is needed in the southeast area of our service territory to im…" at bounding box center [462, 182] width 627 height 20
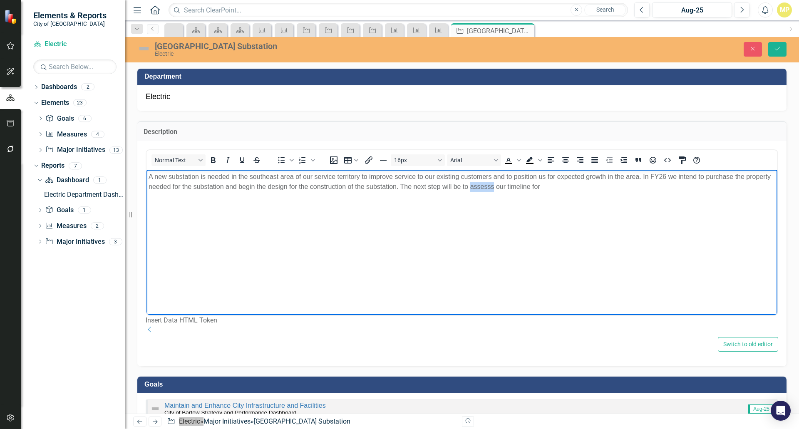
drag, startPoint x: 520, startPoint y: 186, endPoint x: 498, endPoint y: 188, distance: 22.1
click at [498, 188] on p "A new substation is needed in the southeast area of our service territory to im…" at bounding box center [462, 182] width 627 height 20
click at [564, 184] on p "A new substation is needed in the southeast area of our service territory to im…" at bounding box center [462, 182] width 627 height 20
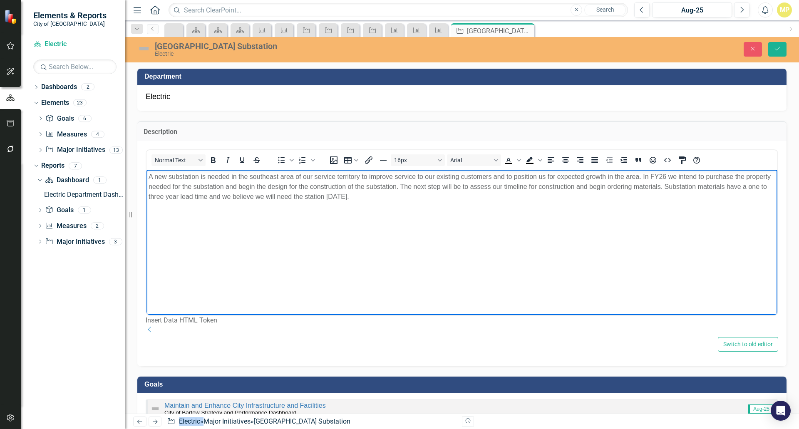
click at [691, 98] on div "Electric" at bounding box center [462, 97] width 650 height 25
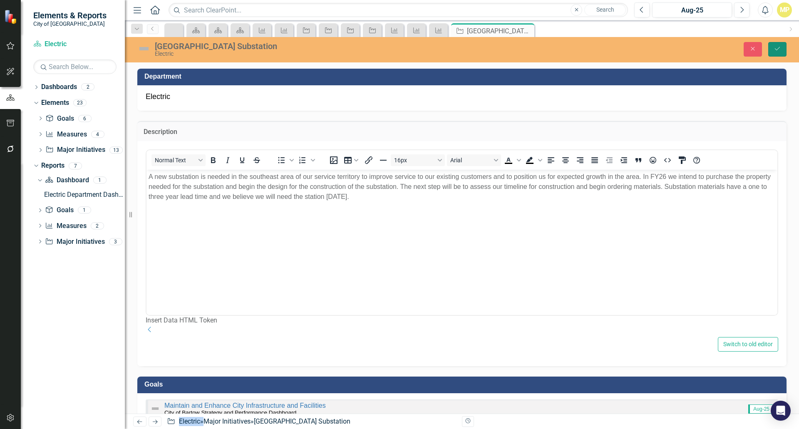
click at [773, 49] on button "Save" at bounding box center [778, 49] width 18 height 15
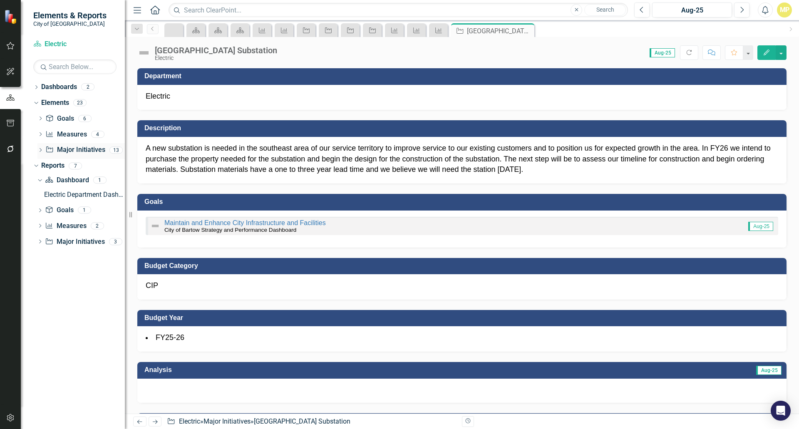
click at [92, 150] on link "Major Initiative Major Initiatives" at bounding box center [75, 150] width 60 height 10
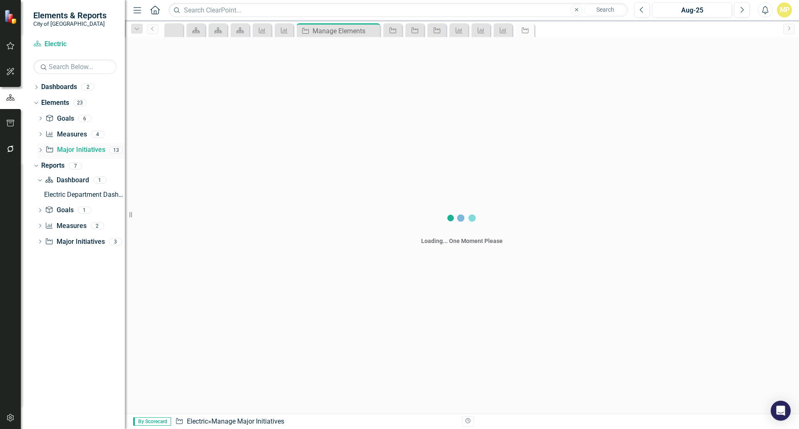
click at [92, 150] on link "Major Initiative Major Initiatives" at bounding box center [75, 150] width 60 height 10
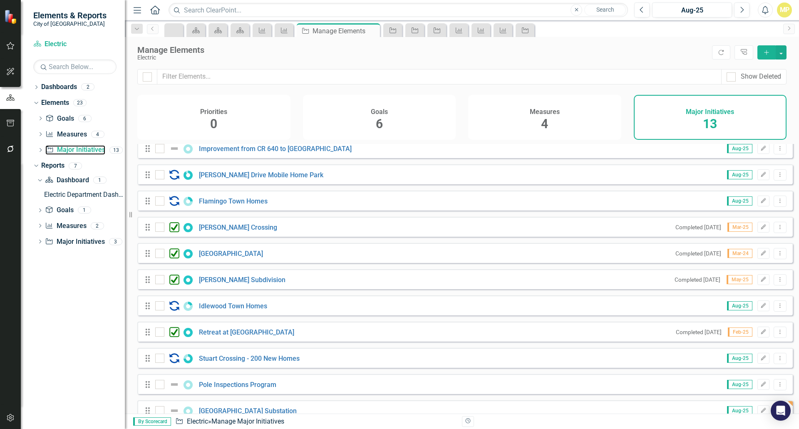
scroll to position [77, 0]
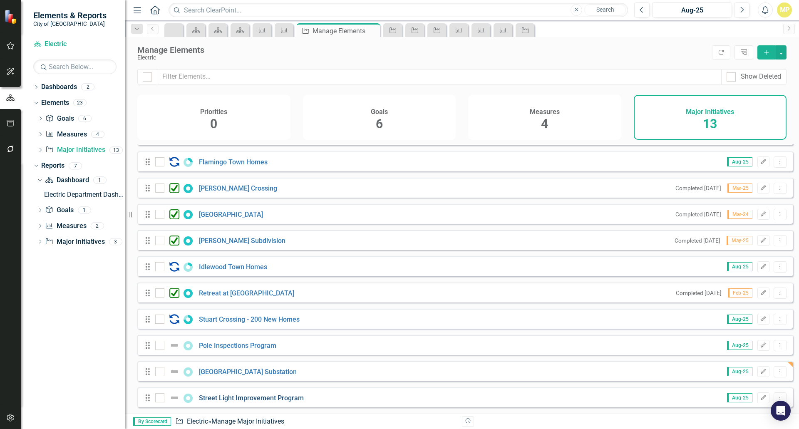
click at [261, 398] on link "Street Light Improvement Program" at bounding box center [251, 398] width 105 height 8
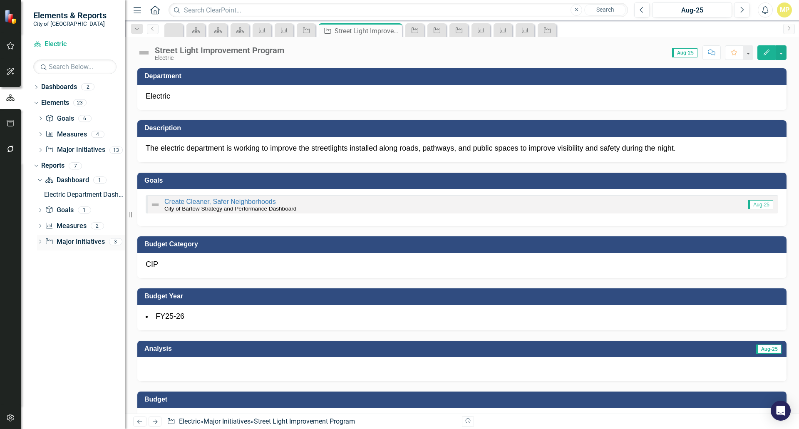
click at [75, 242] on link "Major Initiative Major Initiatives" at bounding box center [75, 242] width 60 height 10
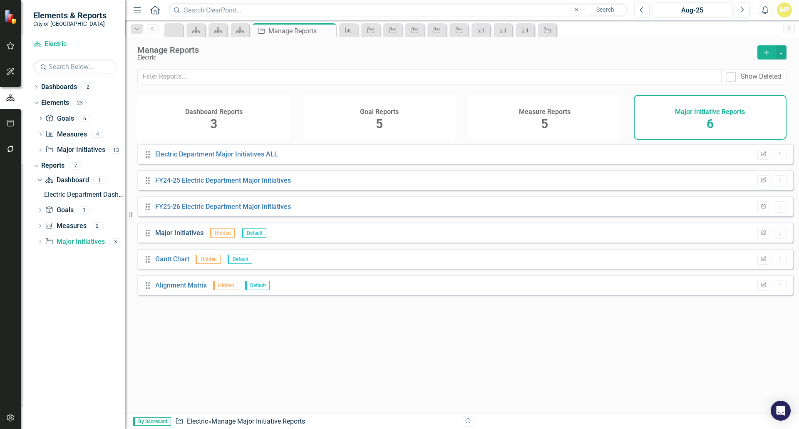
click at [186, 237] on link "Major Initiatives" at bounding box center [179, 233] width 48 height 8
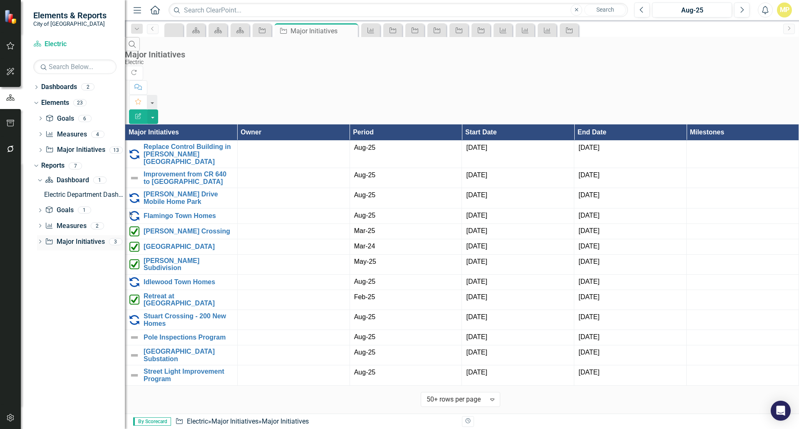
click at [75, 244] on link "Major Initiative Major Initiatives" at bounding box center [75, 242] width 60 height 10
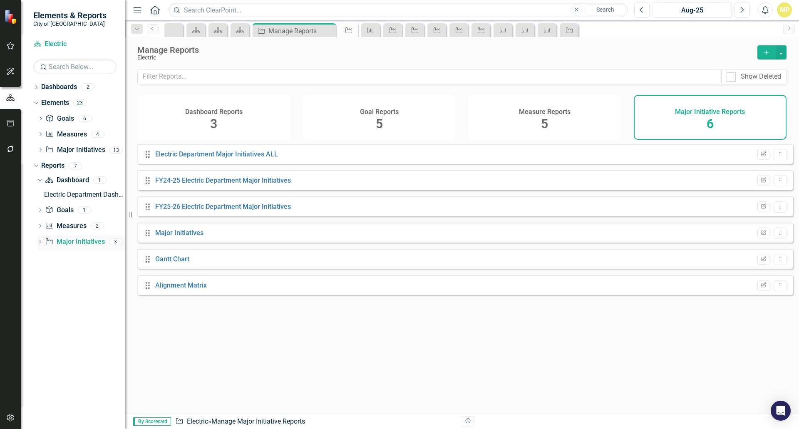
click at [75, 244] on link "Major Initiative Major Initiatives" at bounding box center [75, 242] width 60 height 10
click at [174, 263] on link "Gantt Chart" at bounding box center [172, 259] width 34 height 8
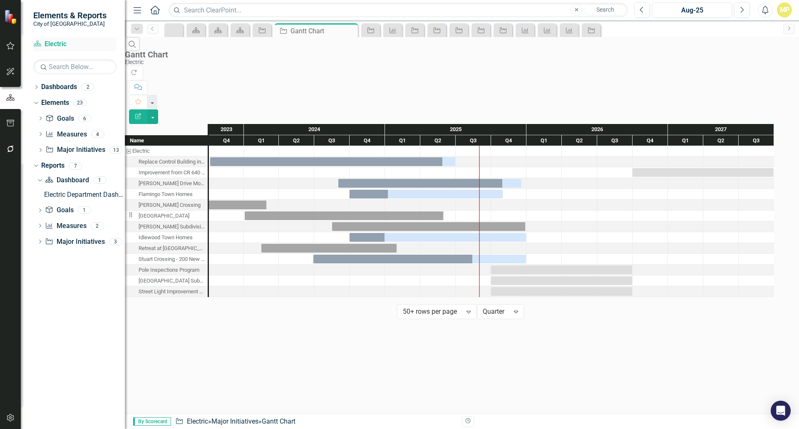
click at [43, 45] on link "Dashboard Electric" at bounding box center [74, 45] width 83 height 10
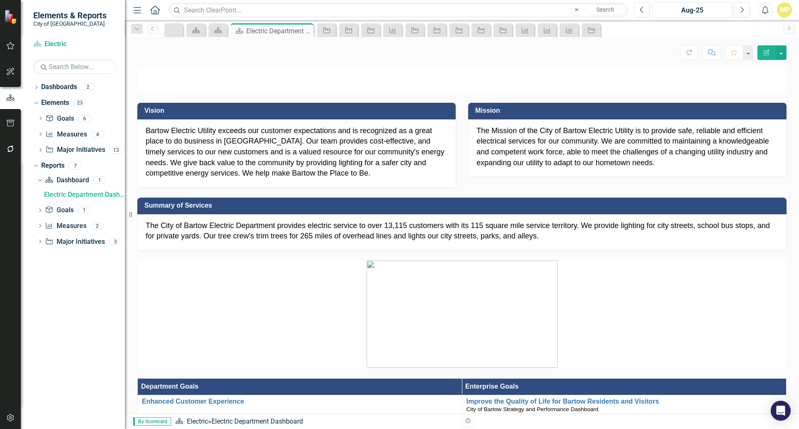
click at [139, 9] on icon "Menu" at bounding box center [137, 9] width 11 height 9
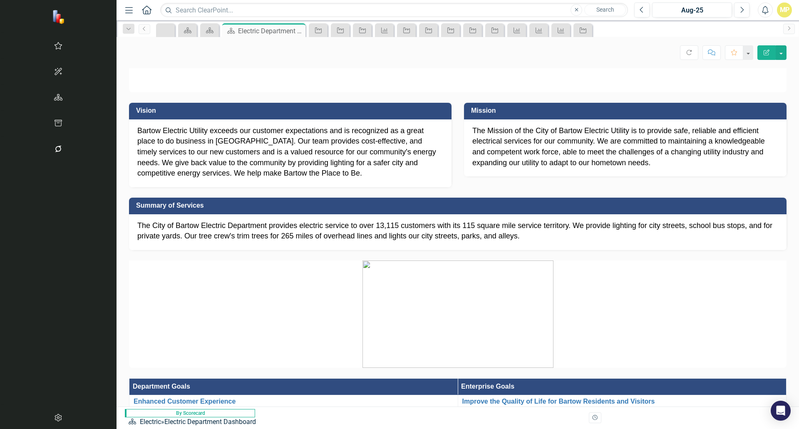
click at [124, 11] on icon "Menu" at bounding box center [129, 9] width 11 height 9
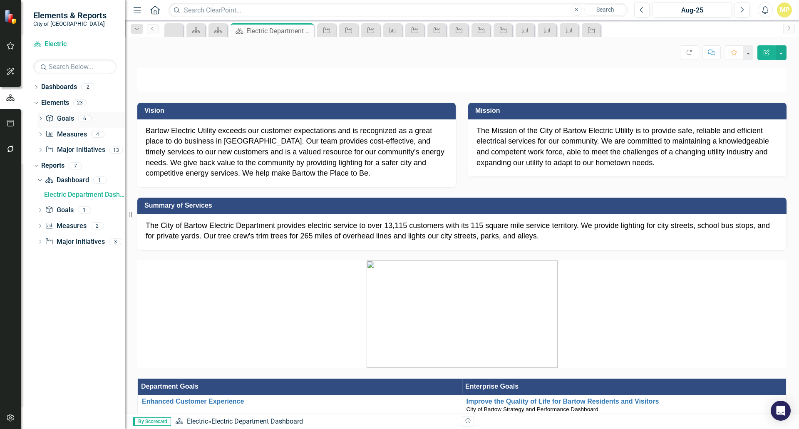
click at [57, 119] on link "Goal Goals" at bounding box center [59, 119] width 28 height 10
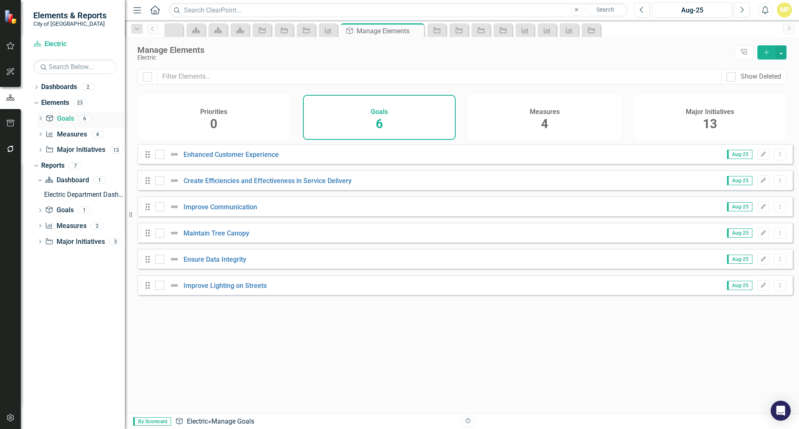
click at [40, 118] on icon "Dropdown" at bounding box center [40, 119] width 6 height 5
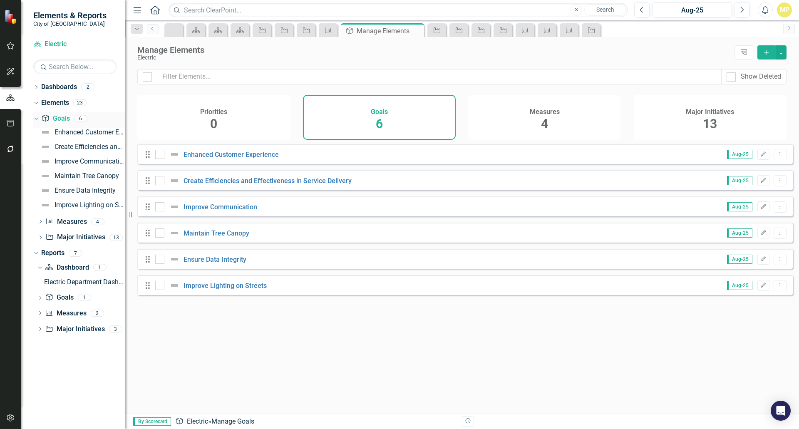
click at [37, 118] on icon "Dropdown" at bounding box center [35, 118] width 5 height 6
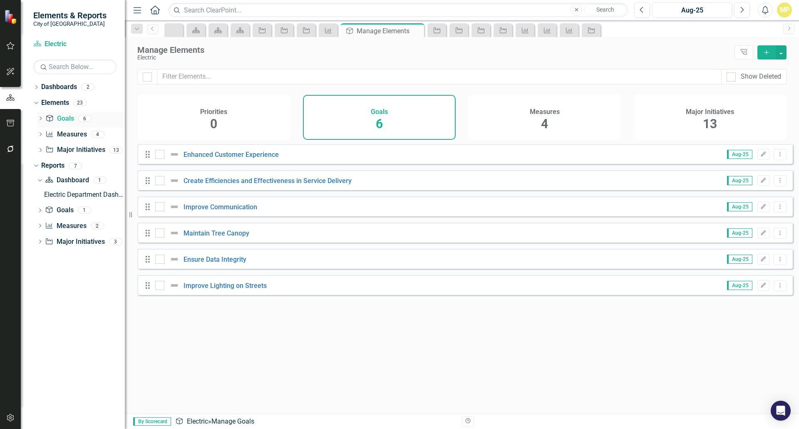
click at [41, 118] on icon at bounding box center [41, 119] width 2 height 4
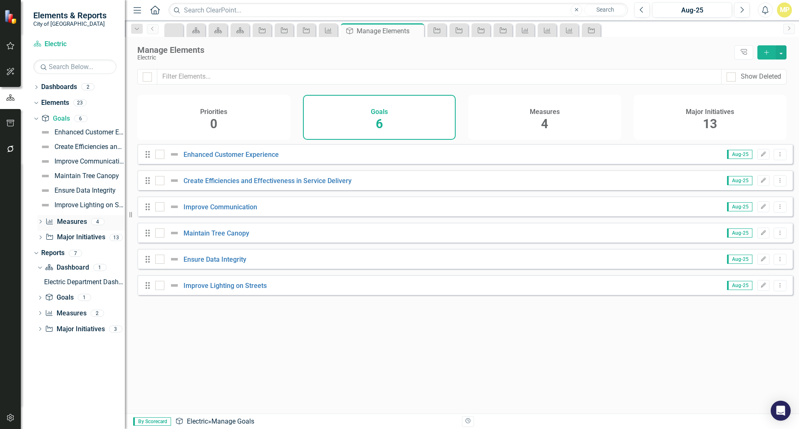
click at [41, 220] on icon "Dropdown" at bounding box center [40, 222] width 6 height 5
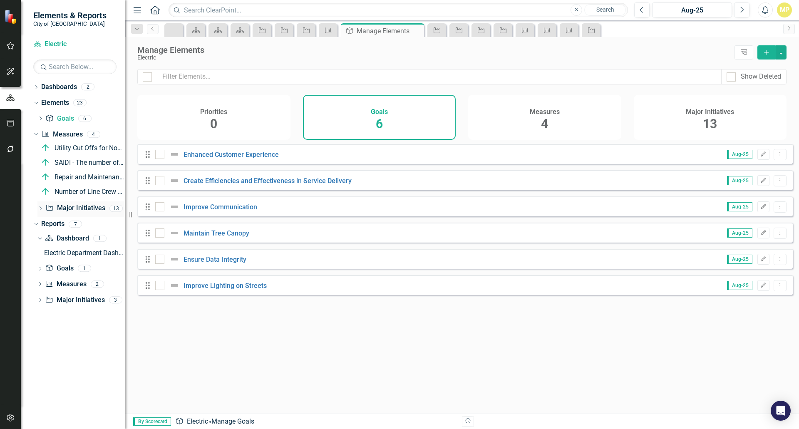
click at [42, 209] on icon "Dropdown" at bounding box center [40, 209] width 6 height 5
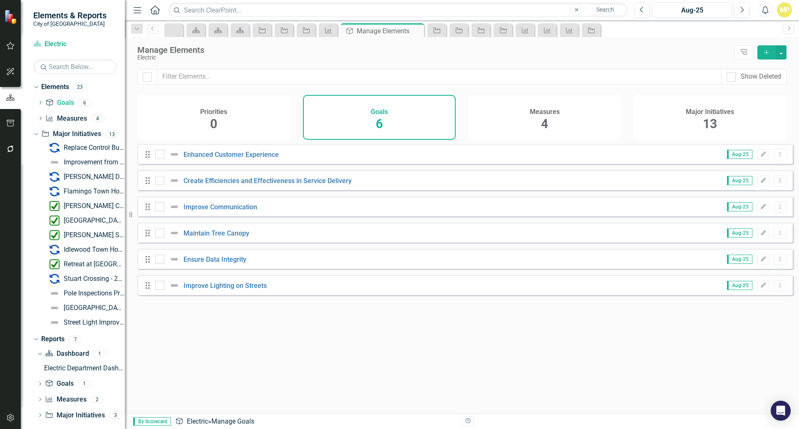
scroll to position [23, 0]
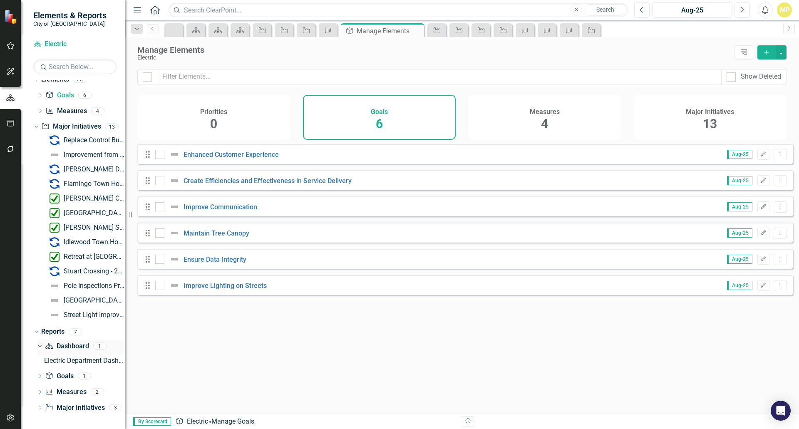
click at [67, 343] on link "Dashboard Dashboard" at bounding box center [67, 347] width 44 height 10
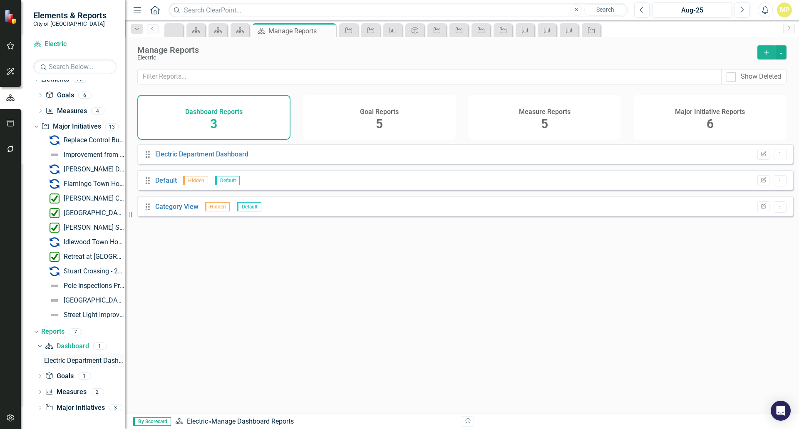
click at [68, 361] on div "Electric Department Dashboard" at bounding box center [84, 360] width 81 height 7
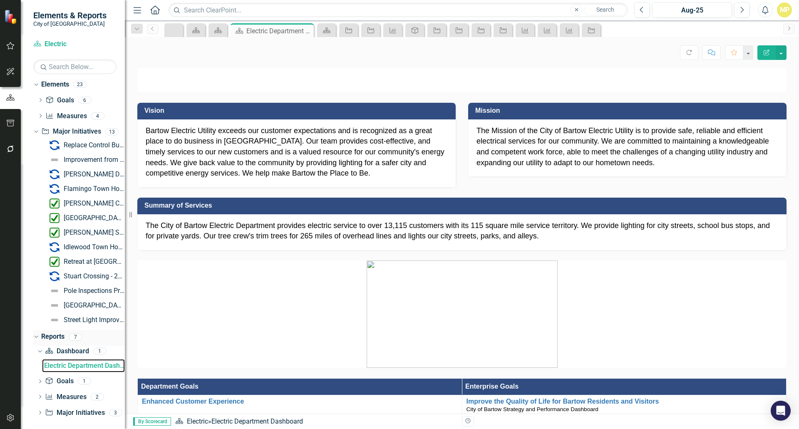
scroll to position [23, 0]
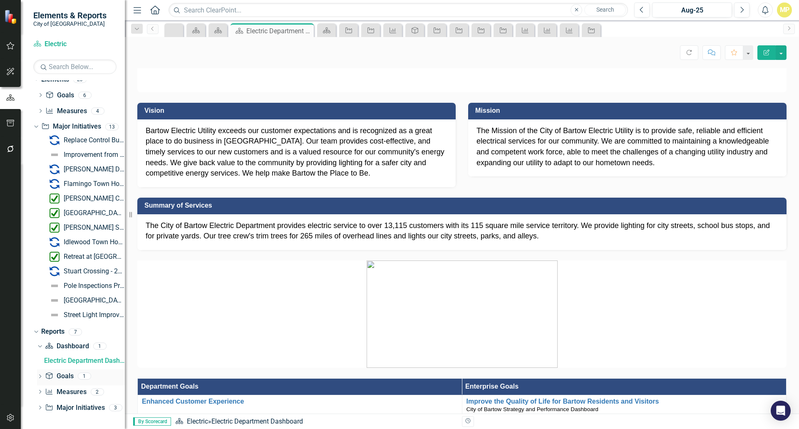
click at [41, 376] on icon "Dropdown" at bounding box center [40, 377] width 6 height 5
click at [63, 364] on link "Goal Goals" at bounding box center [59, 363] width 28 height 10
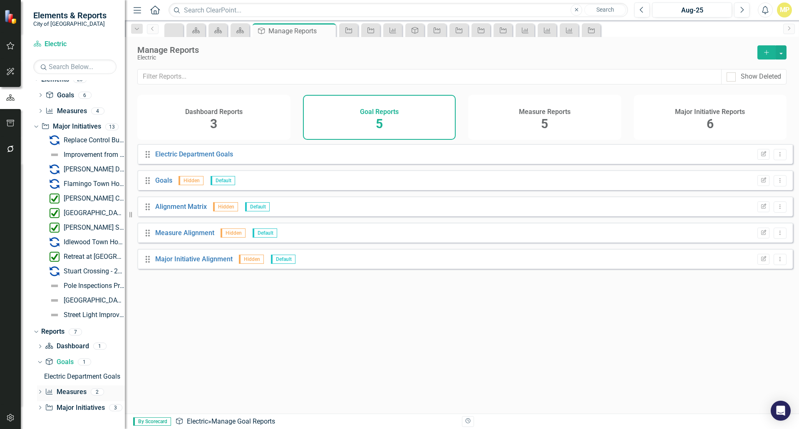
click at [42, 393] on icon "Dropdown" at bounding box center [40, 393] width 6 height 5
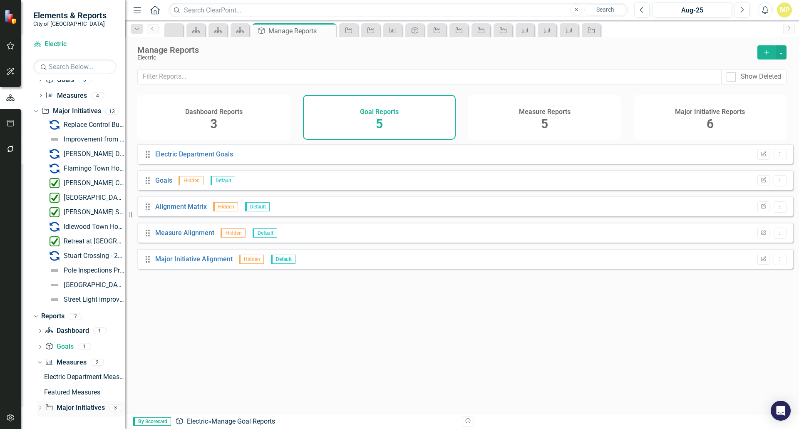
click at [40, 407] on icon "Dropdown" at bounding box center [40, 408] width 6 height 5
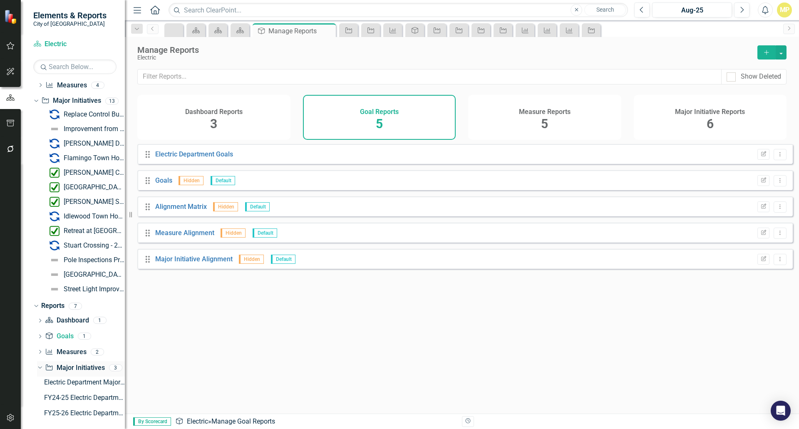
scroll to position [54, 0]
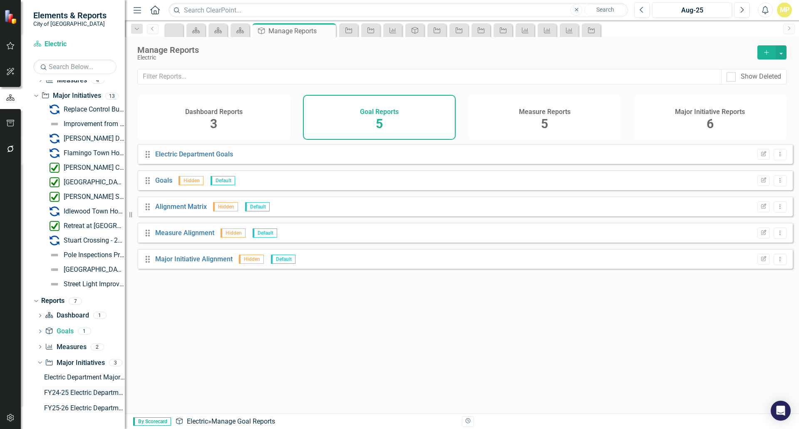
click at [70, 392] on div "FY24-25 Electric Department Major Initiatives" at bounding box center [84, 392] width 81 height 7
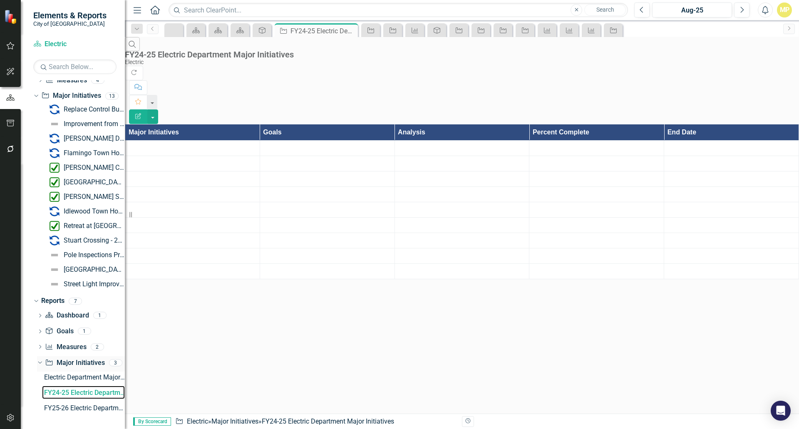
scroll to position [24, 0]
